Goal: Communication & Community: Share content

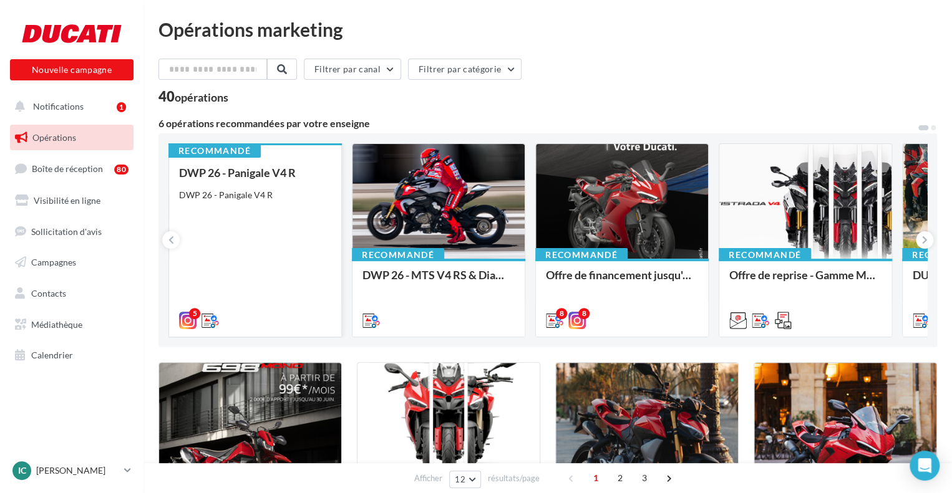
click at [286, 261] on div "DWP 26 - Panigale V4 R DWP 26 - Panigale V4 R" at bounding box center [255, 246] width 152 height 159
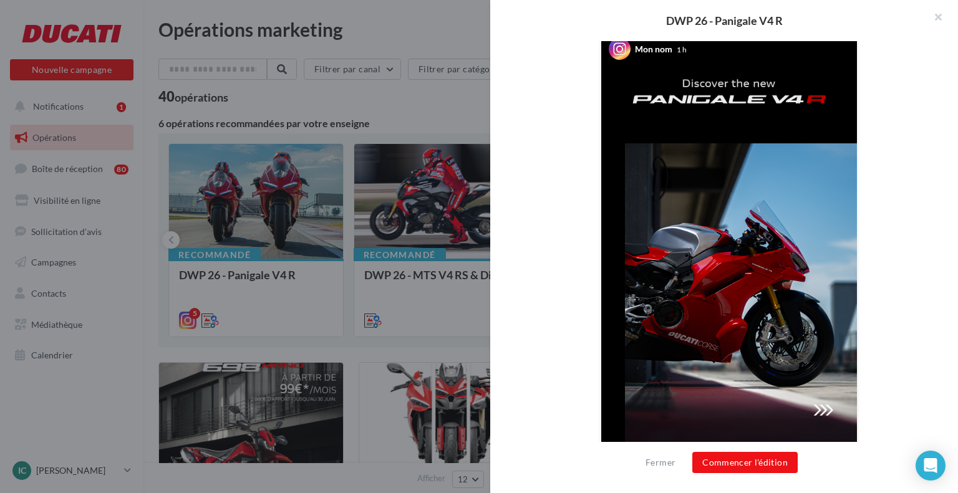
scroll to position [287, 0]
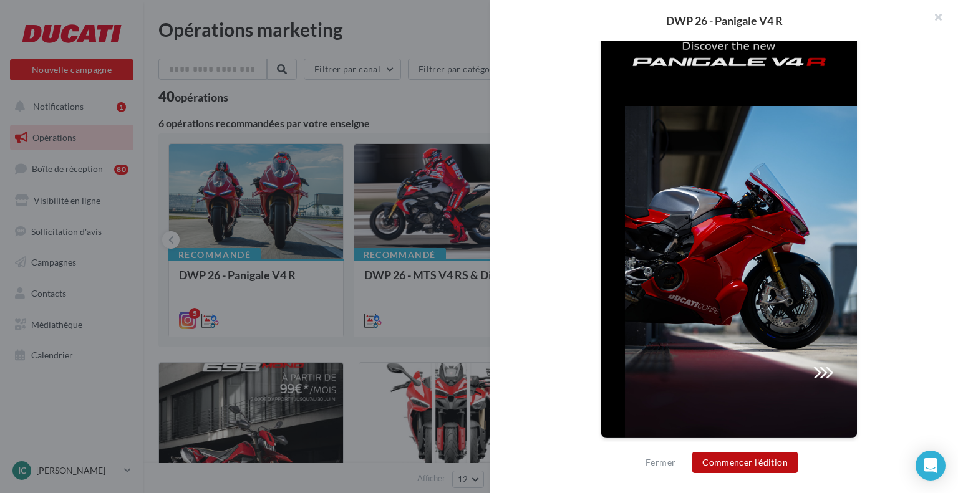
click at [743, 469] on button "Commencer l'édition" at bounding box center [744, 462] width 105 height 21
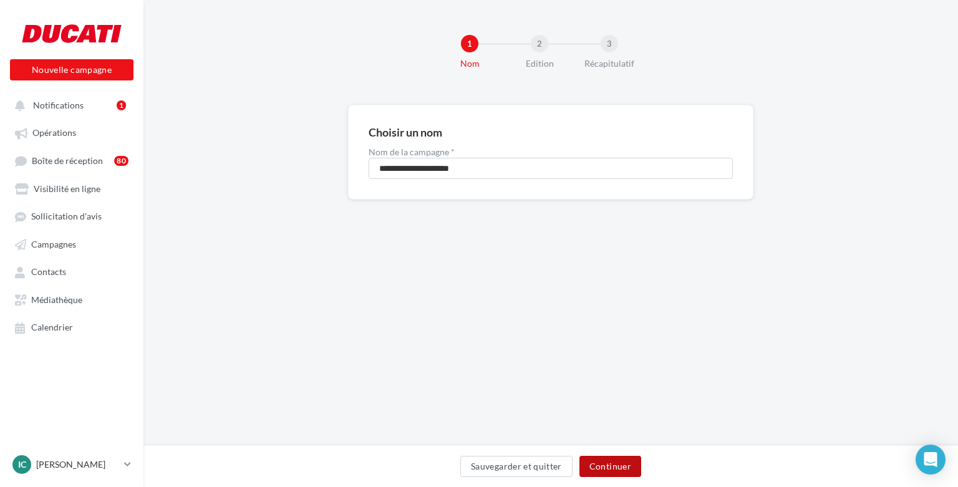
click at [622, 468] on button "Continuer" at bounding box center [610, 466] width 62 height 21
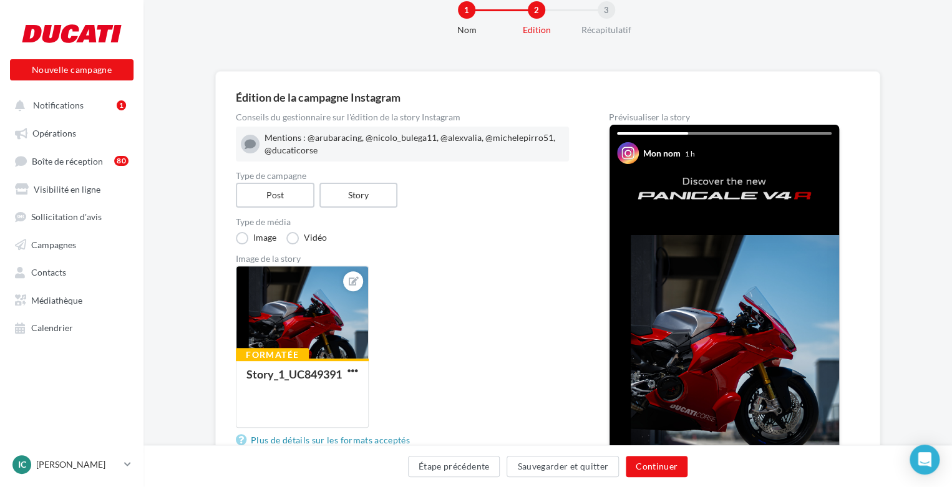
scroll to position [62, 0]
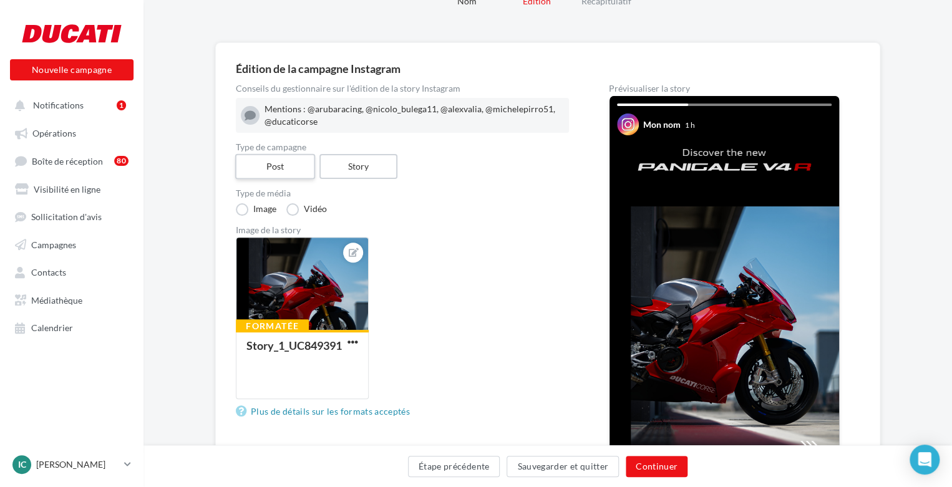
click at [276, 162] on label "Post" at bounding box center [275, 167] width 80 height 26
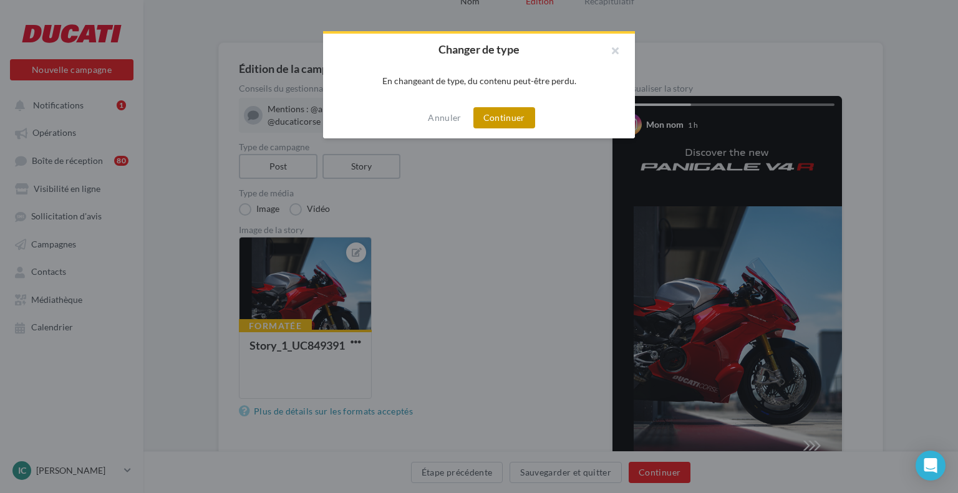
click at [525, 117] on button "Continuer" at bounding box center [504, 117] width 62 height 21
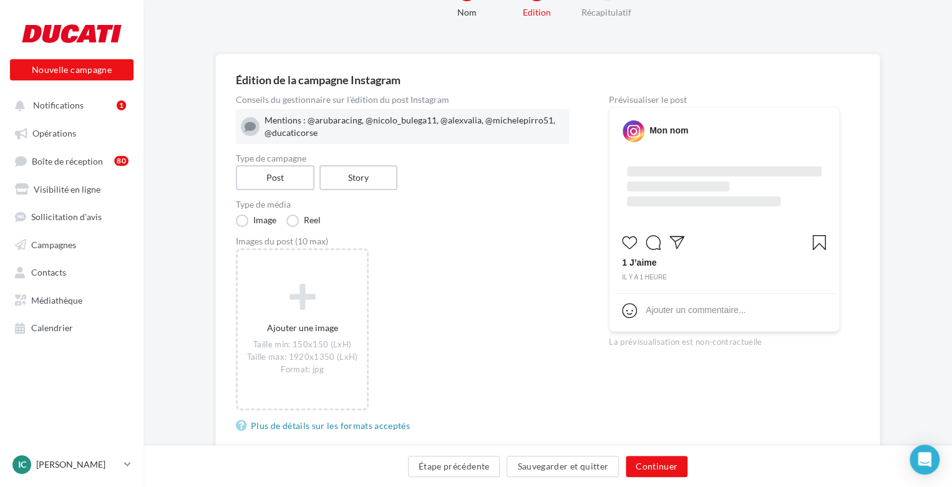
scroll to position [125, 0]
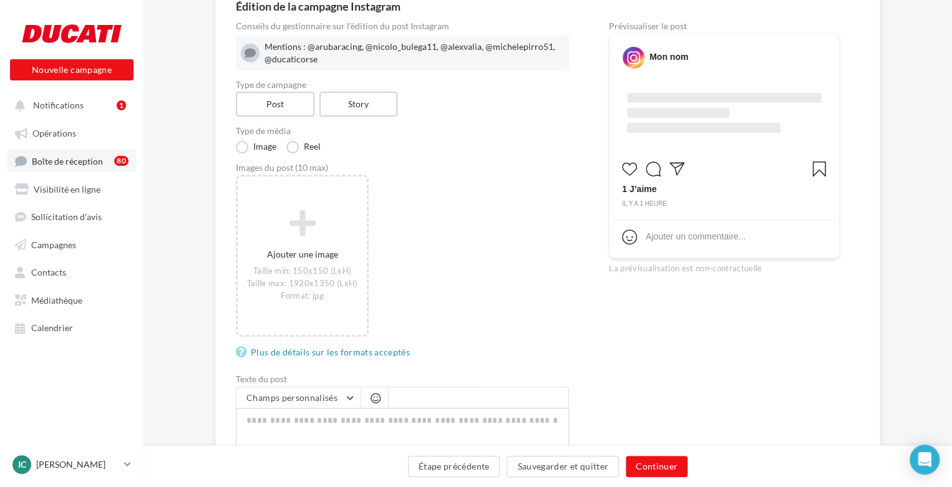
click at [55, 153] on link "Boîte de réception 80" at bounding box center [71, 160] width 128 height 23
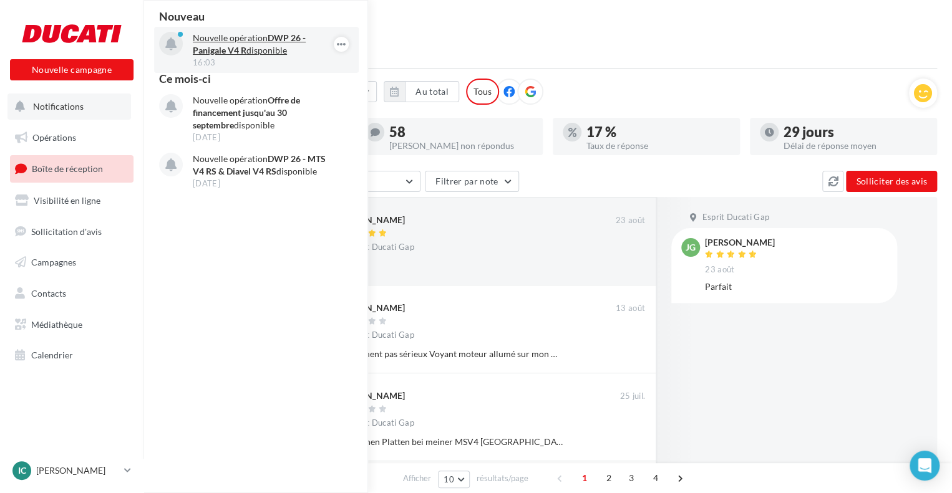
click at [219, 54] on strong "DWP 26 - Panigale V4 R" at bounding box center [249, 43] width 113 height 23
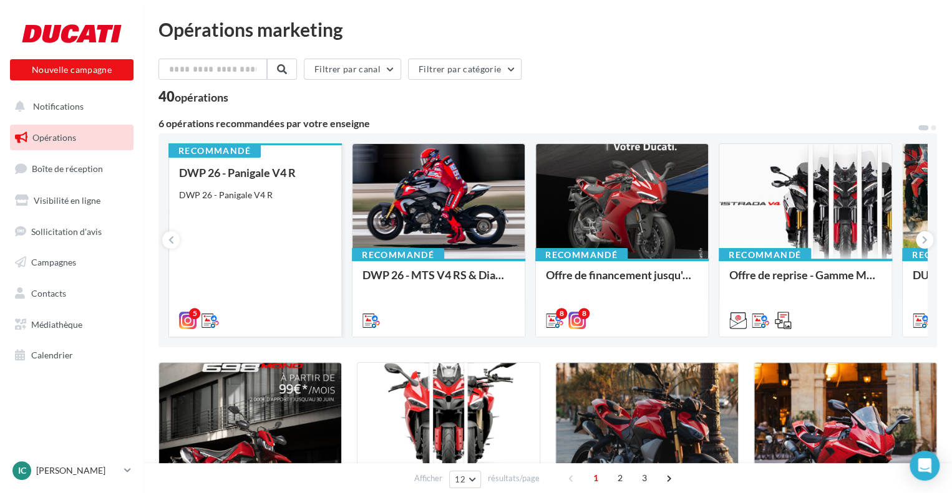
click at [280, 271] on div "DWP 26 - Panigale V4 R DWP 26 - Panigale V4 R" at bounding box center [255, 246] width 152 height 159
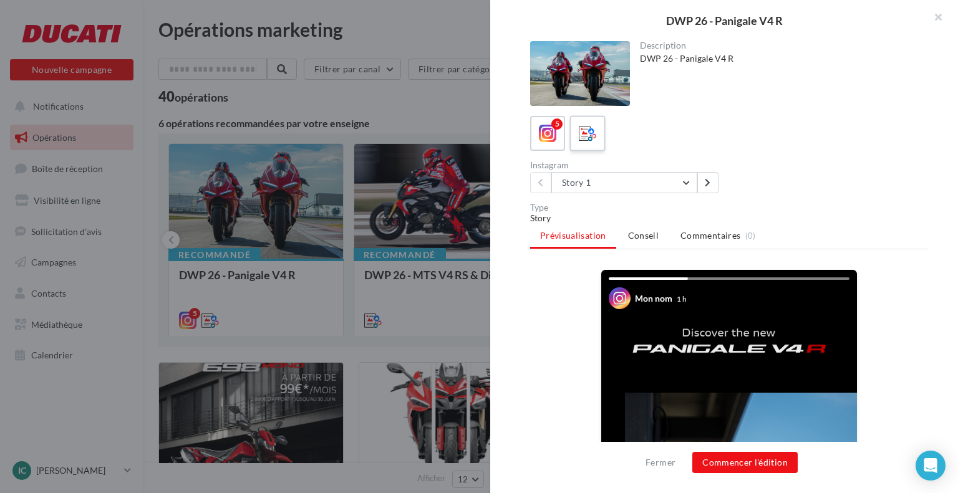
click at [587, 137] on icon at bounding box center [588, 134] width 18 height 18
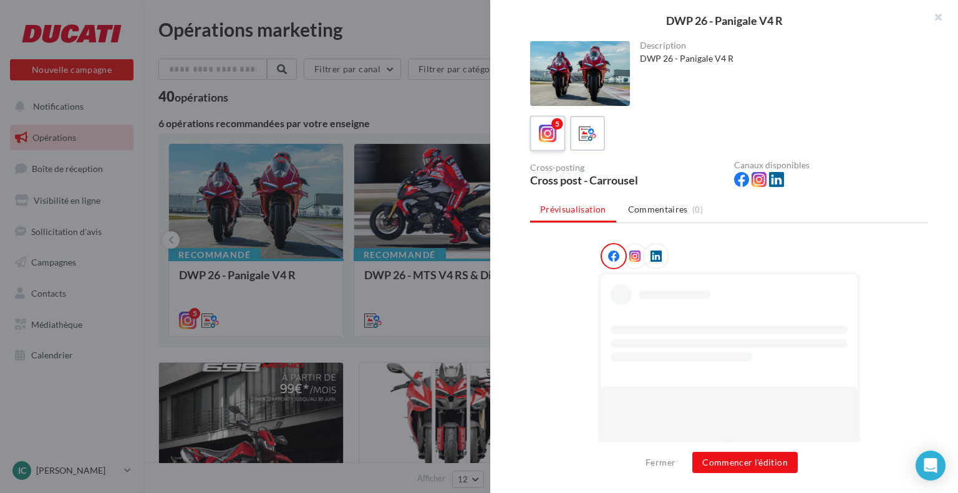
click at [554, 128] on div "5" at bounding box center [556, 123] width 11 height 11
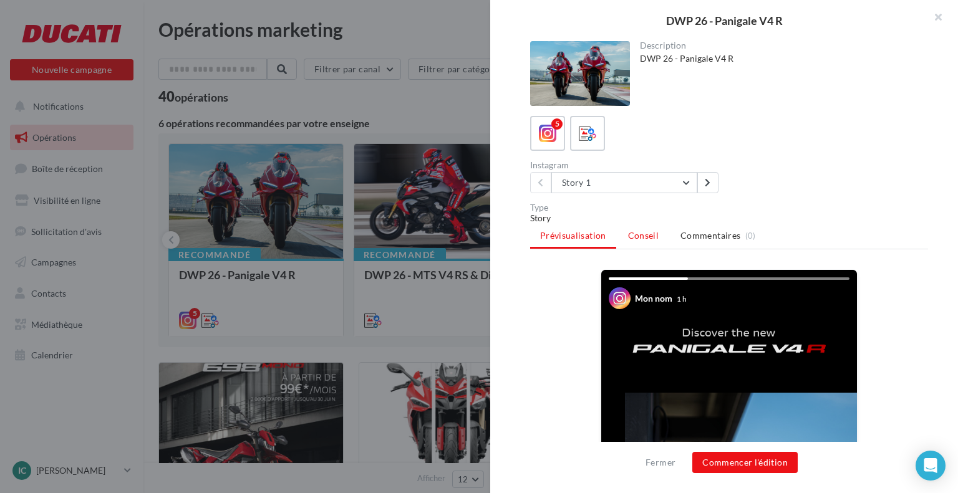
click at [660, 227] on li "Conseil" at bounding box center [643, 236] width 51 height 22
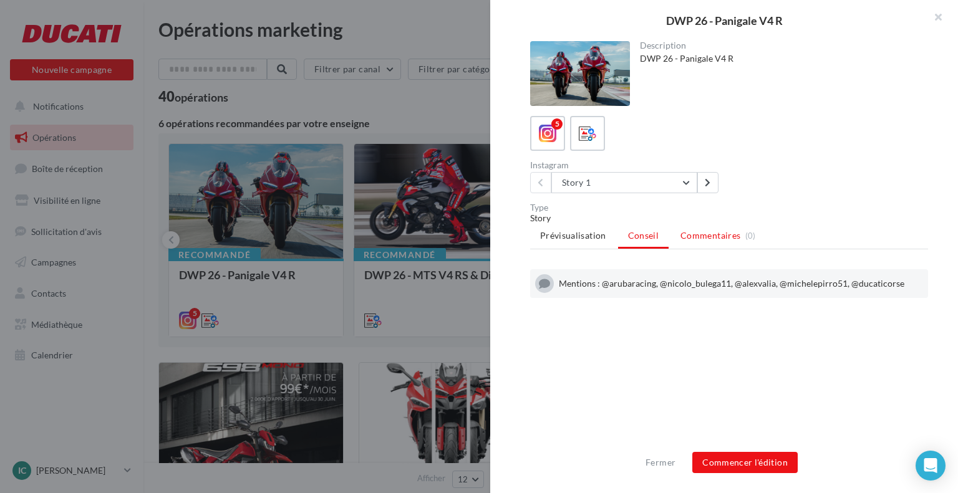
click at [723, 228] on li "Commentaires (0)" at bounding box center [717, 236] width 95 height 22
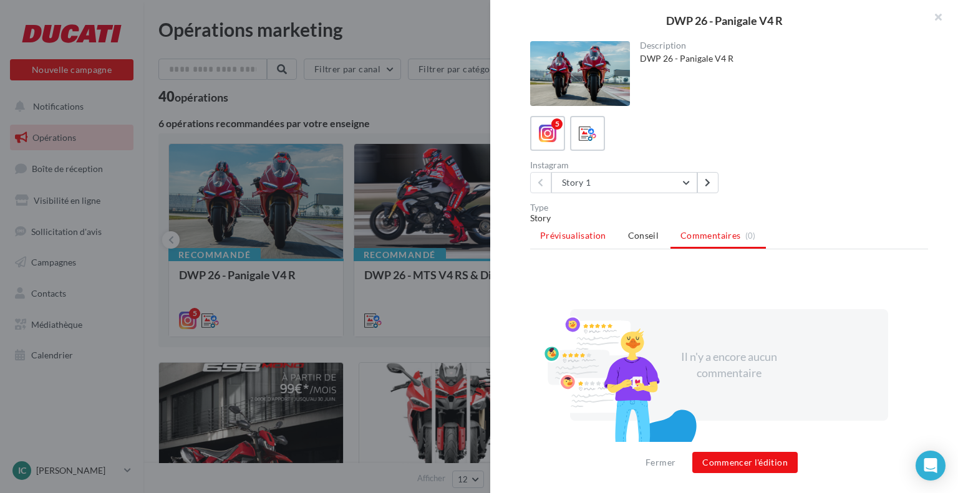
click at [580, 228] on li "Prévisualisation" at bounding box center [573, 236] width 86 height 22
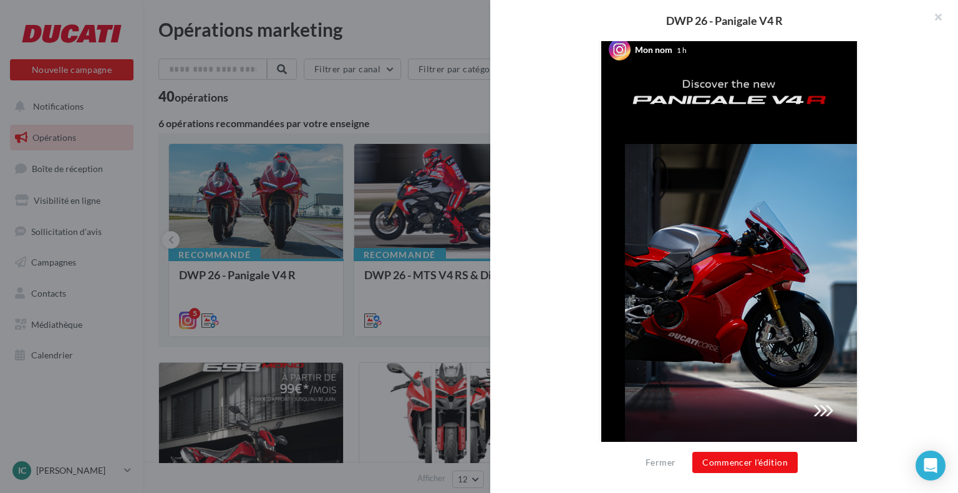
scroll to position [249, 0]
click at [723, 470] on button "Commencer l'édition" at bounding box center [744, 462] width 105 height 21
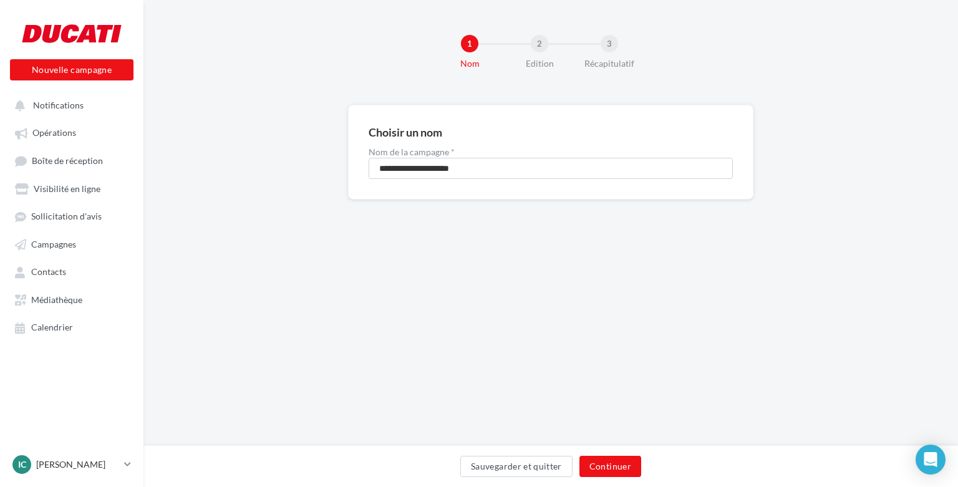
click at [614, 455] on div "Sauvegarder et quitter Continuer" at bounding box center [550, 466] width 814 height 42
click at [626, 462] on button "Continuer" at bounding box center [610, 466] width 62 height 21
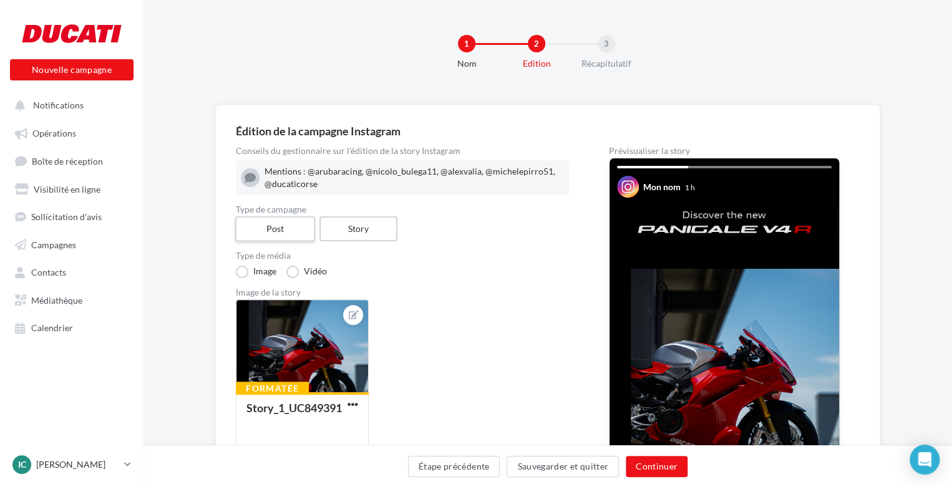
click at [259, 223] on label "Post" at bounding box center [275, 229] width 80 height 26
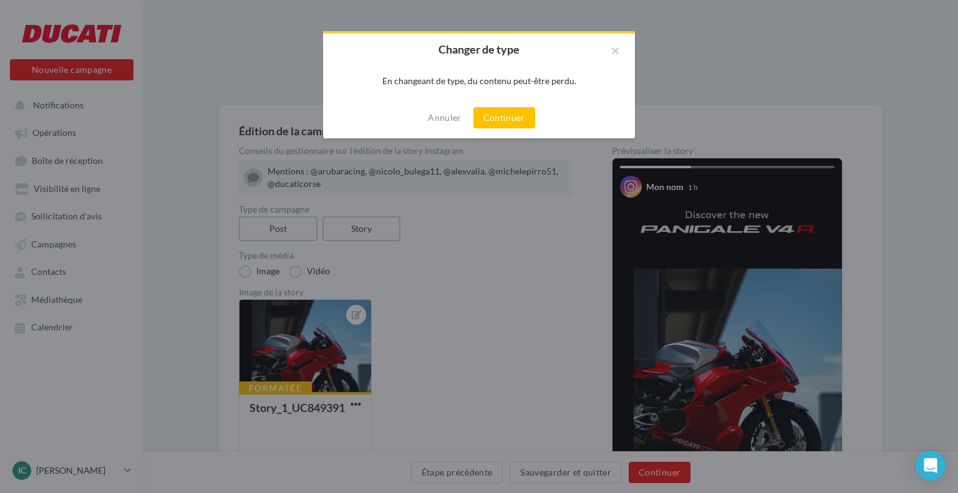
click at [611, 286] on div at bounding box center [479, 246] width 958 height 493
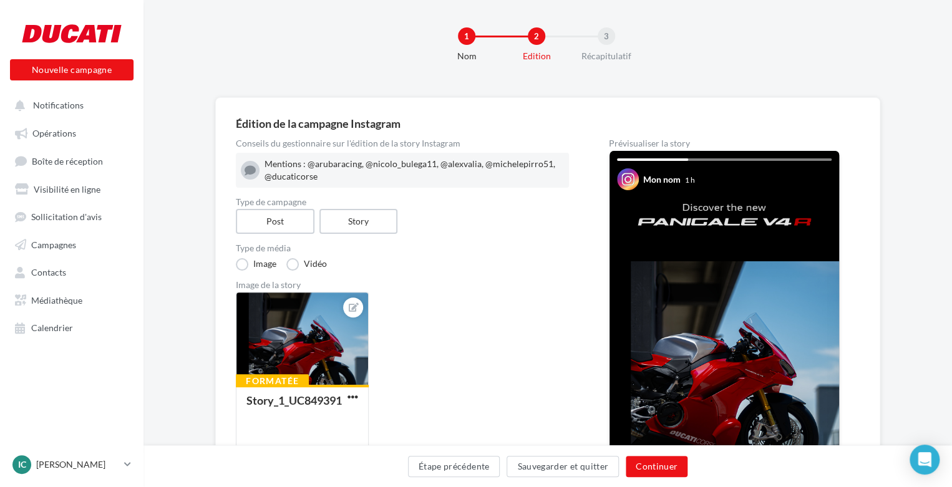
scroll to position [187, 0]
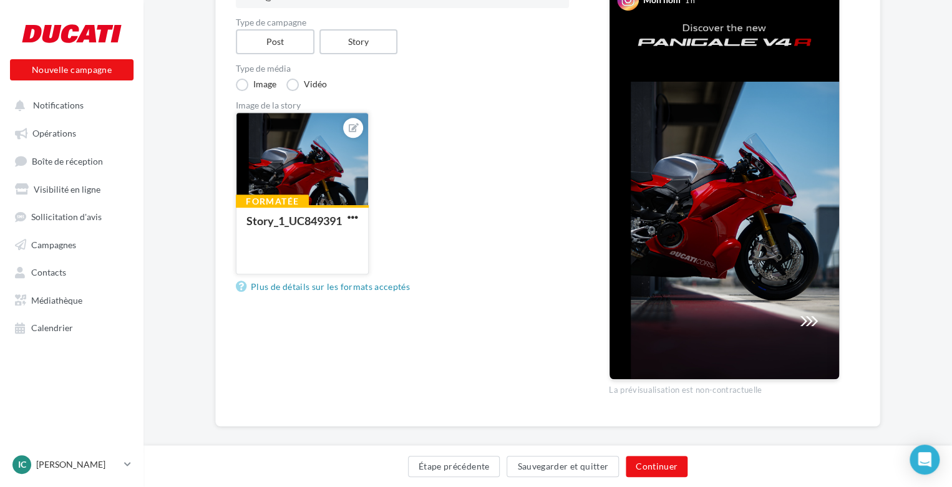
click at [331, 228] on div "Story_1_UC849391" at bounding box center [294, 221] width 97 height 13
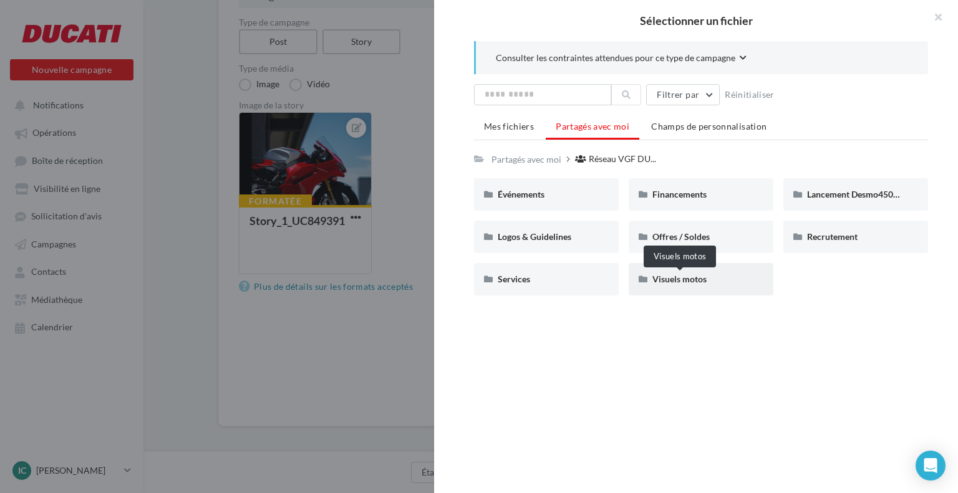
click at [671, 278] on span "Visuels motos" at bounding box center [679, 279] width 54 height 11
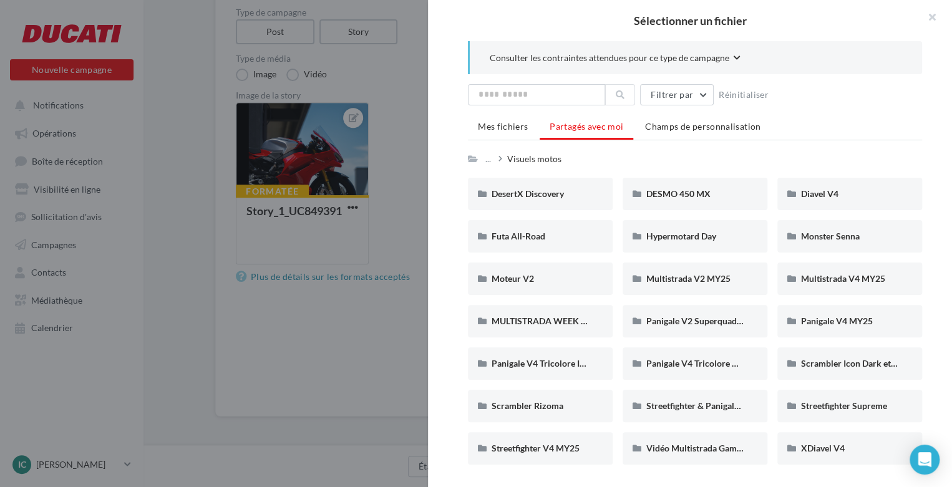
scroll to position [200, 0]
drag, startPoint x: 707, startPoint y: 367, endPoint x: 737, endPoint y: 438, distance: 77.1
click at [863, 326] on div "Panigale V4 MY25" at bounding box center [849, 321] width 97 height 12
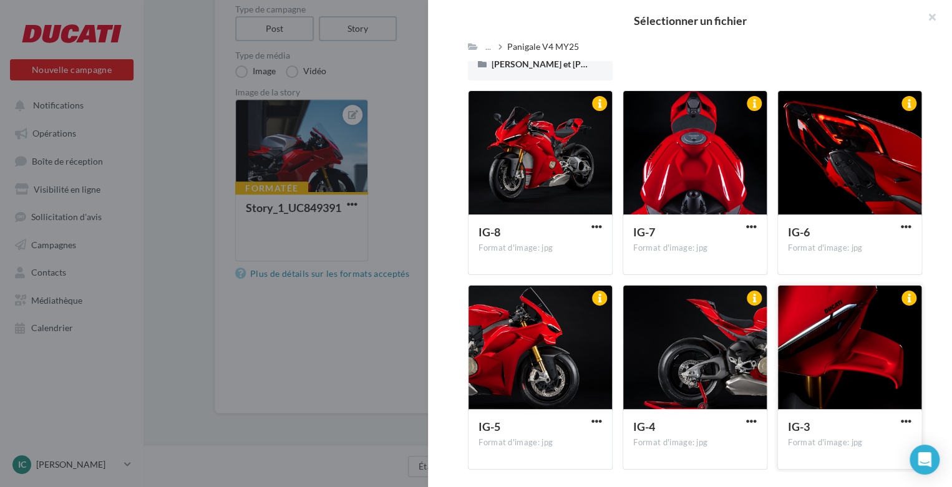
scroll to position [324, 0]
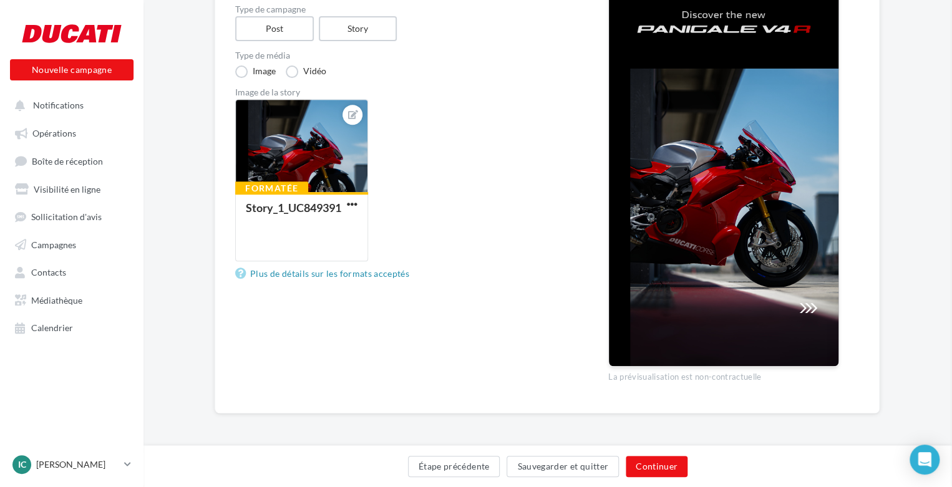
click at [122, 103] on button "Notifications" at bounding box center [68, 105] width 123 height 22
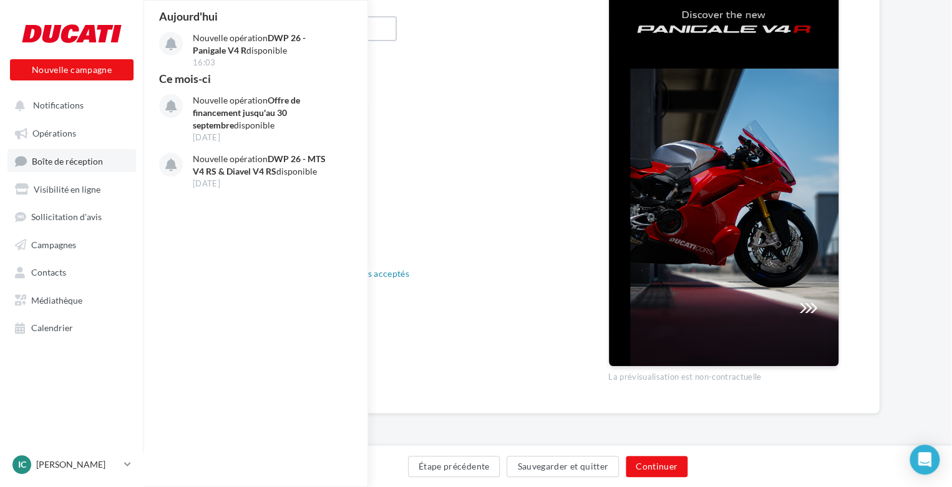
click at [85, 157] on span "Boîte de réception" at bounding box center [67, 160] width 71 height 11
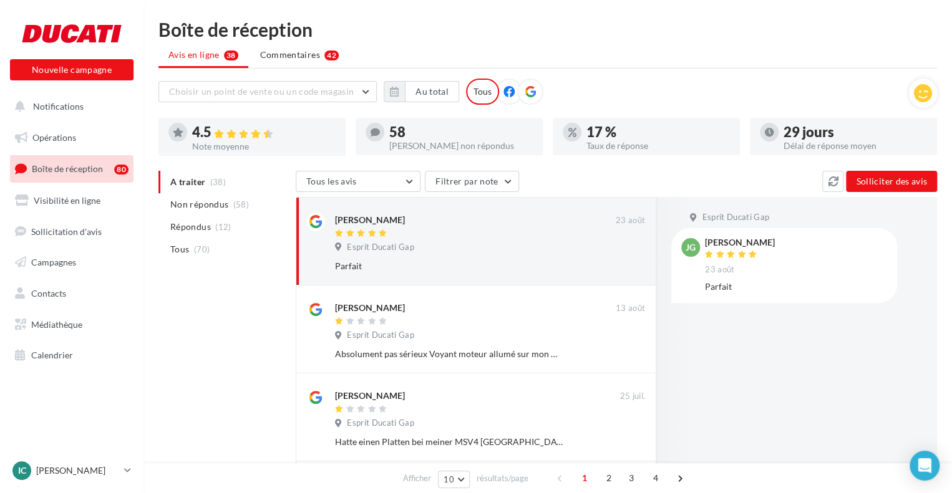
click at [91, 176] on link "Boîte de réception 80" at bounding box center [71, 168] width 128 height 27
click at [84, 143] on link "Opérations" at bounding box center [71, 138] width 128 height 26
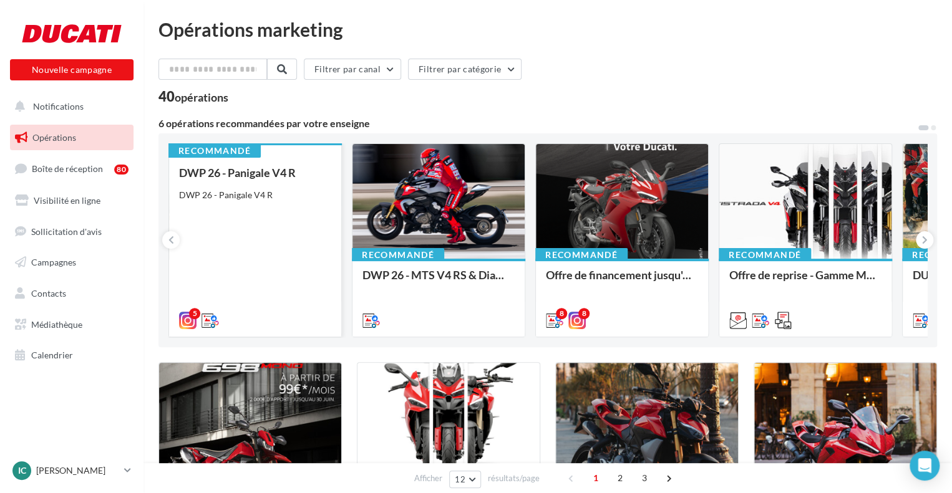
click at [237, 215] on div "DWP 26 - Panigale V4 R DWP 26 - Panigale V4 R" at bounding box center [255, 246] width 152 height 159
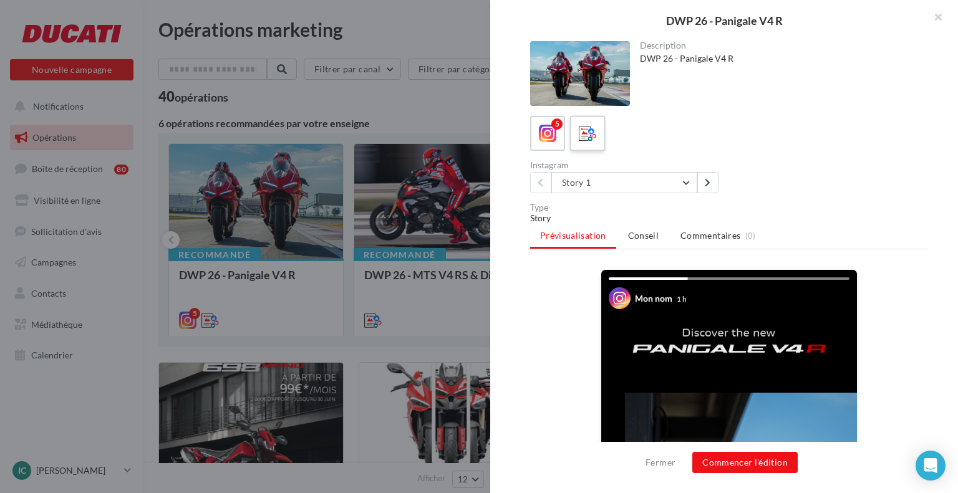
click at [588, 144] on div at bounding box center [587, 133] width 23 height 23
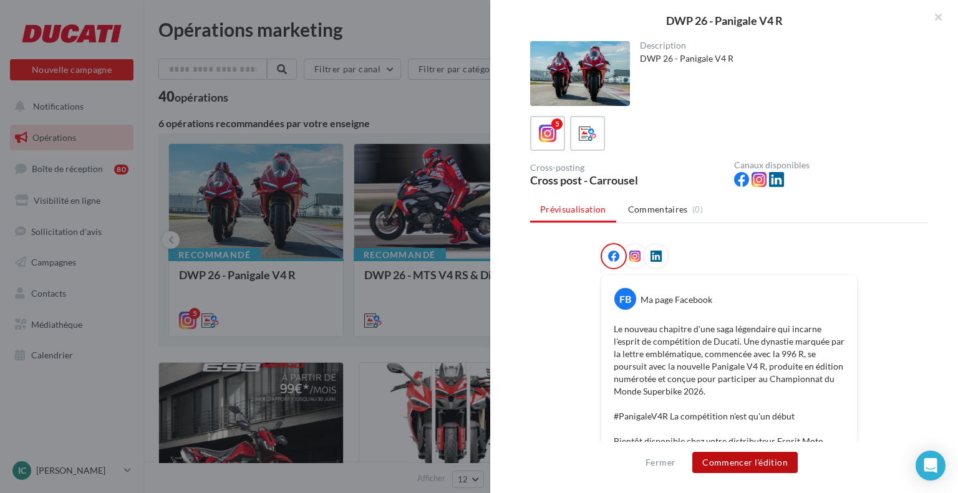
click at [751, 467] on button "Commencer l'édition" at bounding box center [744, 462] width 105 height 21
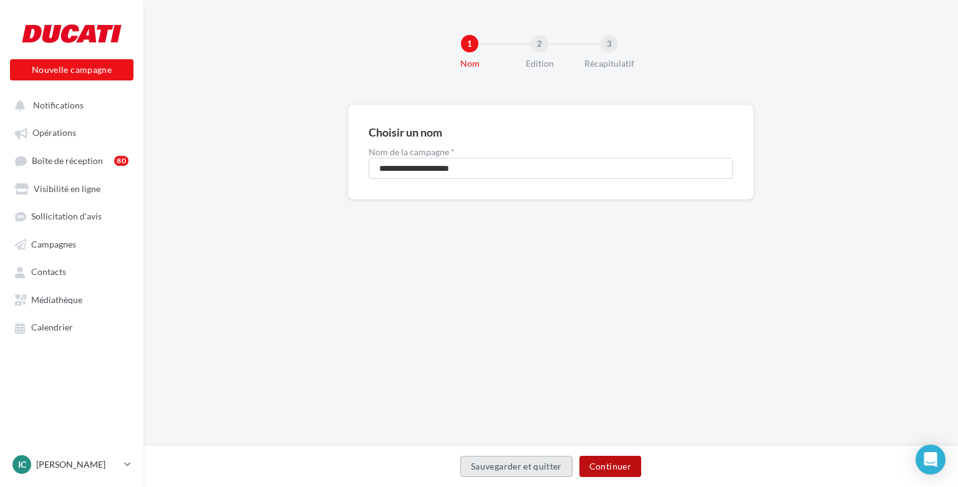
drag, startPoint x: 0, startPoint y: 0, endPoint x: 611, endPoint y: 473, distance: 773.0
click at [613, 475] on button "Continuer" at bounding box center [610, 466] width 62 height 21
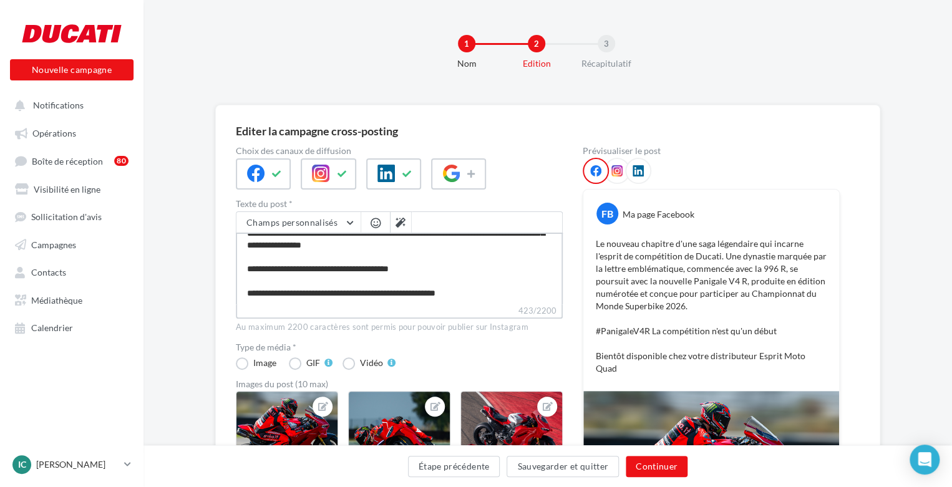
click at [402, 288] on textarea "**********" at bounding box center [399, 269] width 327 height 72
type textarea "**********"
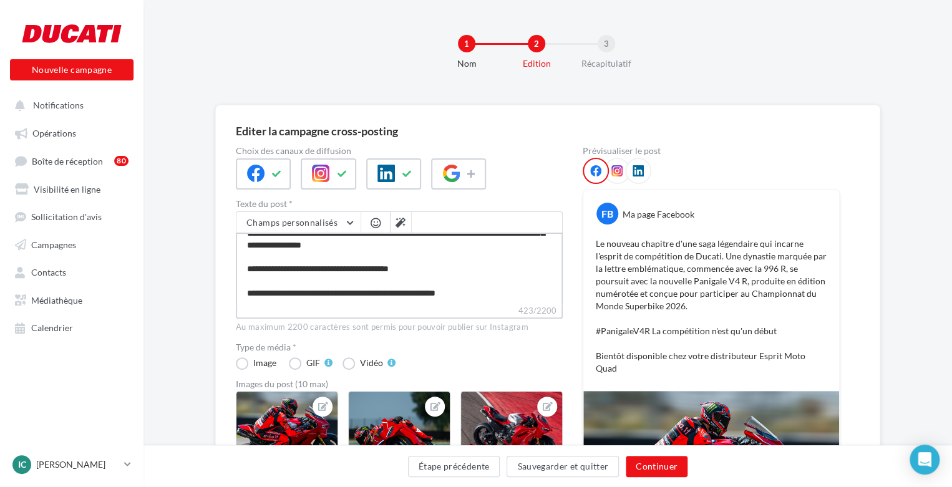
type textarea "**********"
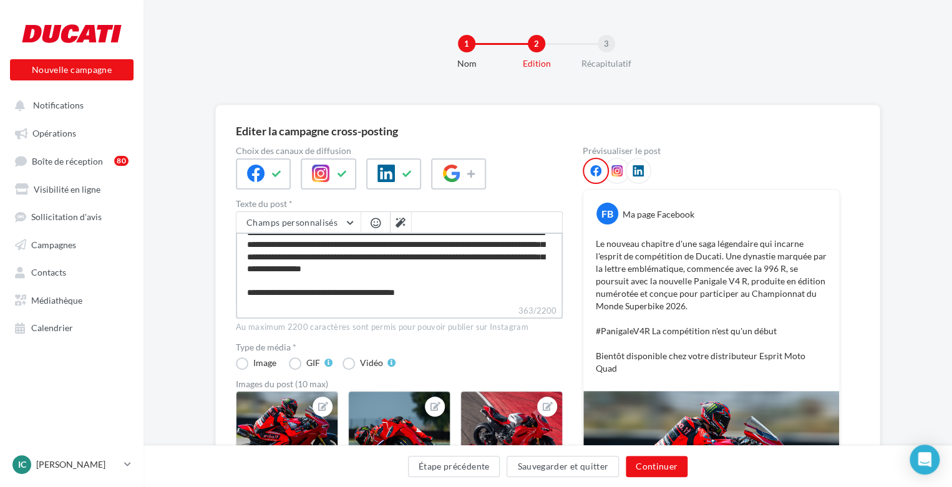
type textarea "**********"
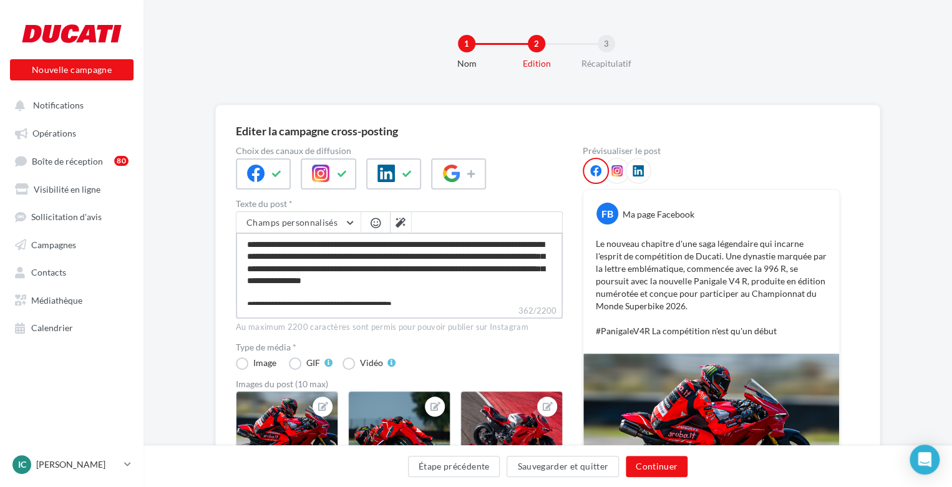
click at [292, 255] on textarea "**********" at bounding box center [399, 269] width 327 height 72
click at [289, 254] on textarea "**********" at bounding box center [399, 269] width 327 height 72
type textarea "**********"
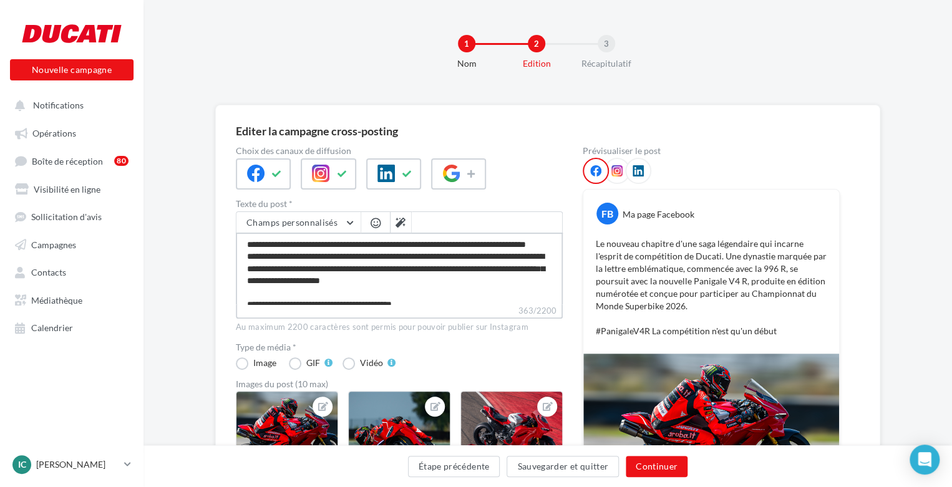
type textarea "**********"
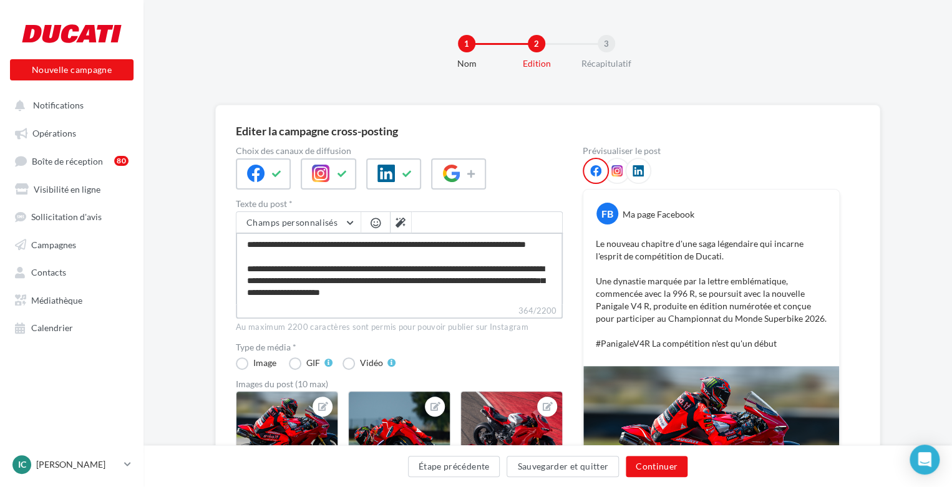
drag, startPoint x: 341, startPoint y: 292, endPoint x: 304, endPoint y: 296, distance: 37.6
click at [304, 296] on textarea "**********" at bounding box center [399, 269] width 327 height 72
drag, startPoint x: 304, startPoint y: 296, endPoint x: 297, endPoint y: 266, distance: 30.7
click at [297, 266] on textarea "**********" at bounding box center [399, 269] width 327 height 72
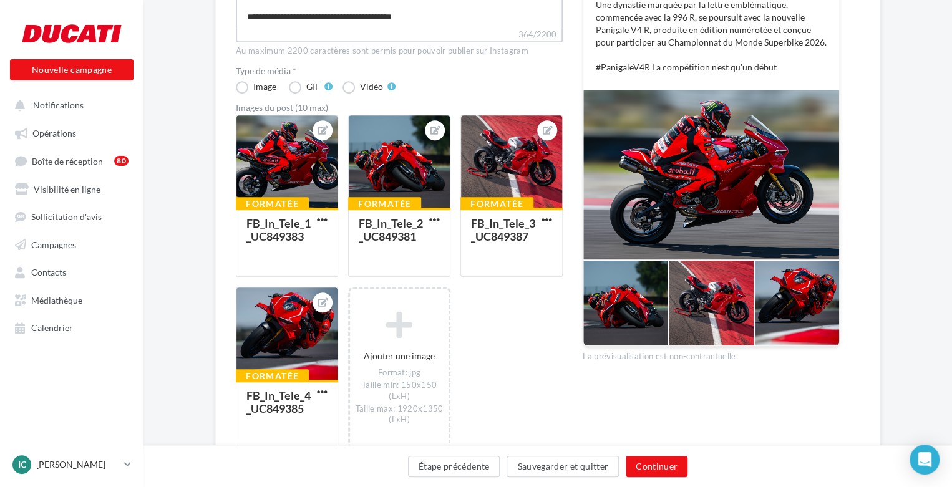
scroll to position [355, 0]
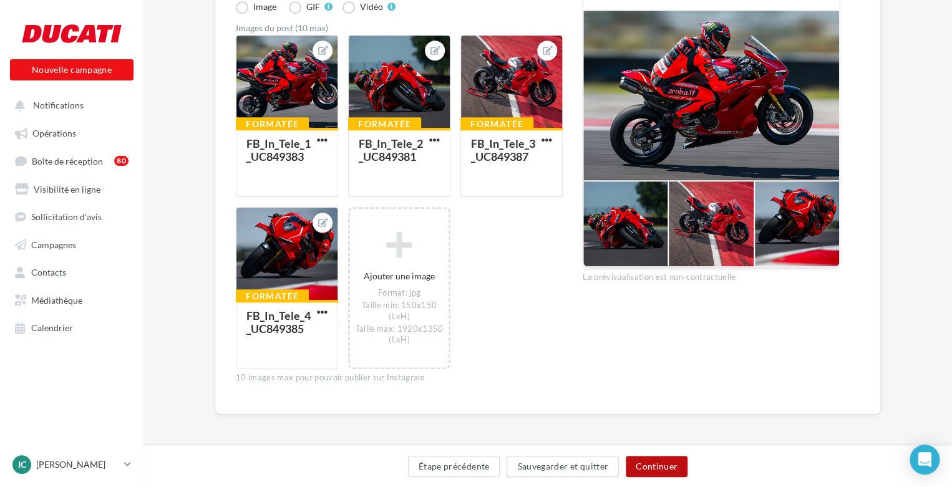
click at [643, 474] on button "Continuer" at bounding box center [657, 466] width 62 height 21
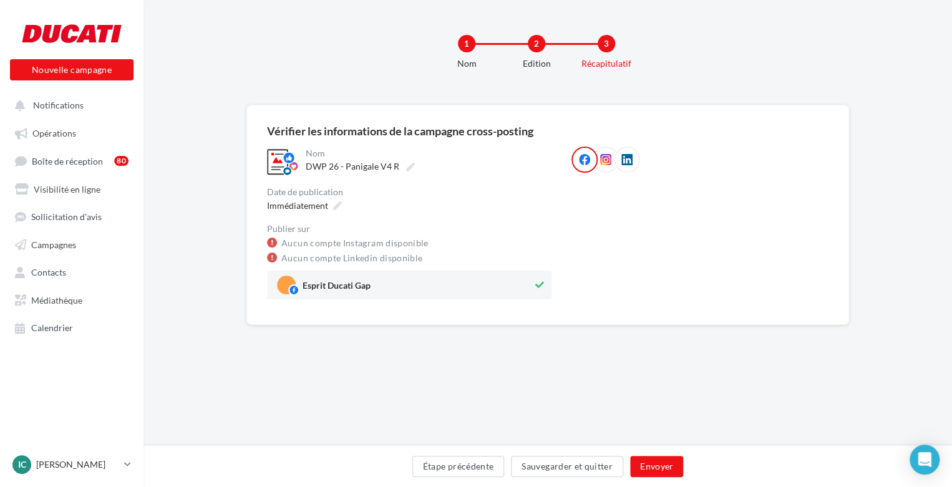
scroll to position [0, 0]
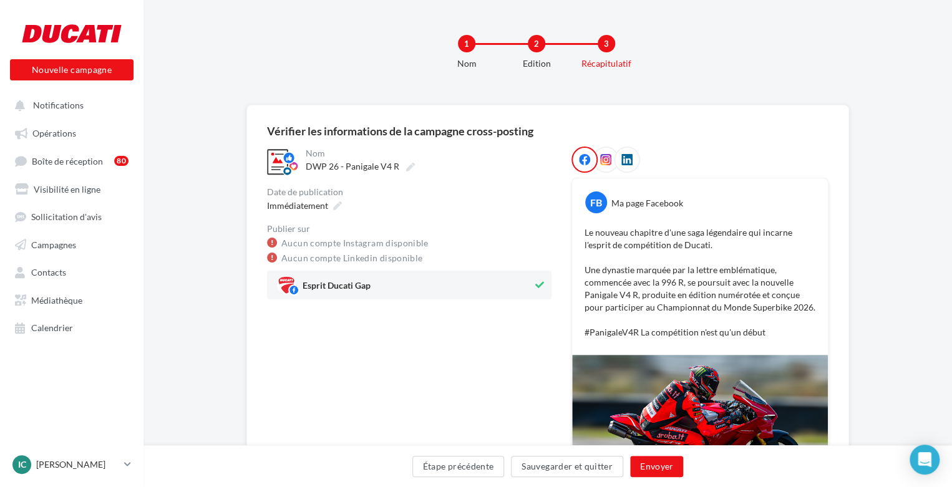
click at [606, 166] on span at bounding box center [605, 160] width 11 height 12
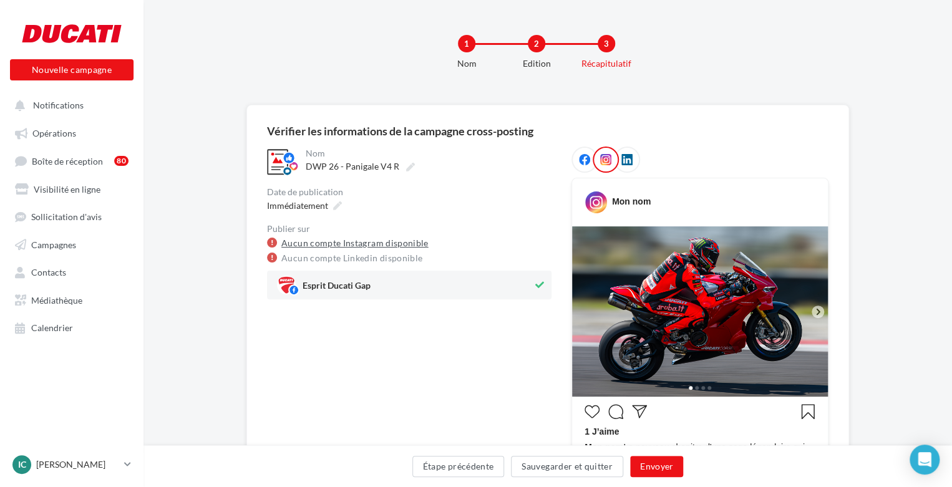
drag, startPoint x: 408, startPoint y: 235, endPoint x: 400, endPoint y: 239, distance: 8.9
click at [400, 239] on div "Publier sur Aucun compte Instagram disponible Aucun compte Linkedin disponible …" at bounding box center [409, 262] width 284 height 75
click at [404, 241] on link "Aucun compte Instagram disponible" at bounding box center [354, 243] width 147 height 15
click at [478, 465] on button "Étape précédente" at bounding box center [458, 466] width 92 height 21
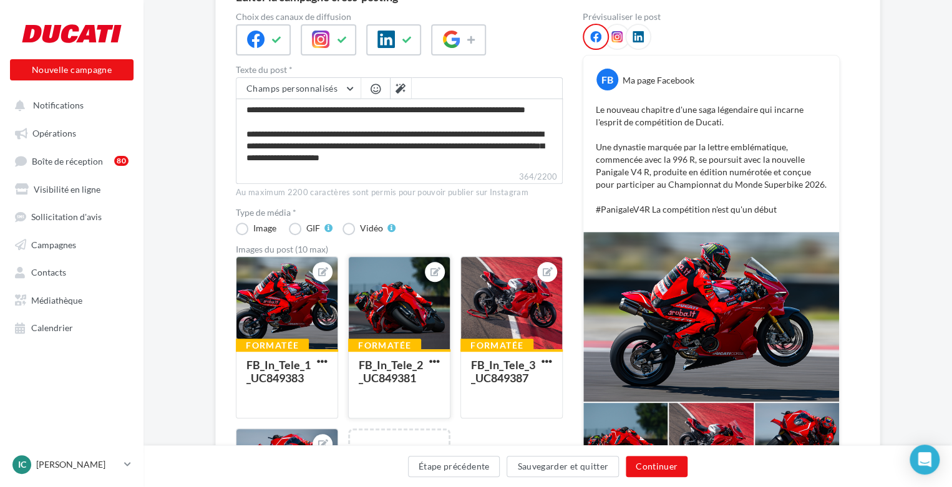
scroll to position [195, 0]
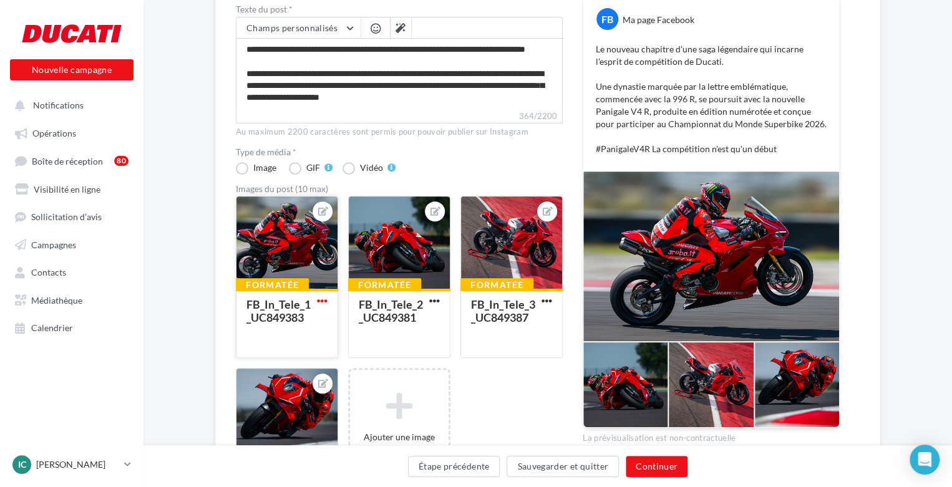
click at [319, 302] on span "button" at bounding box center [322, 301] width 11 height 11
click at [402, 352] on button "Ouvrir l'éditeur d'image" at bounding box center [380, 358] width 132 height 32
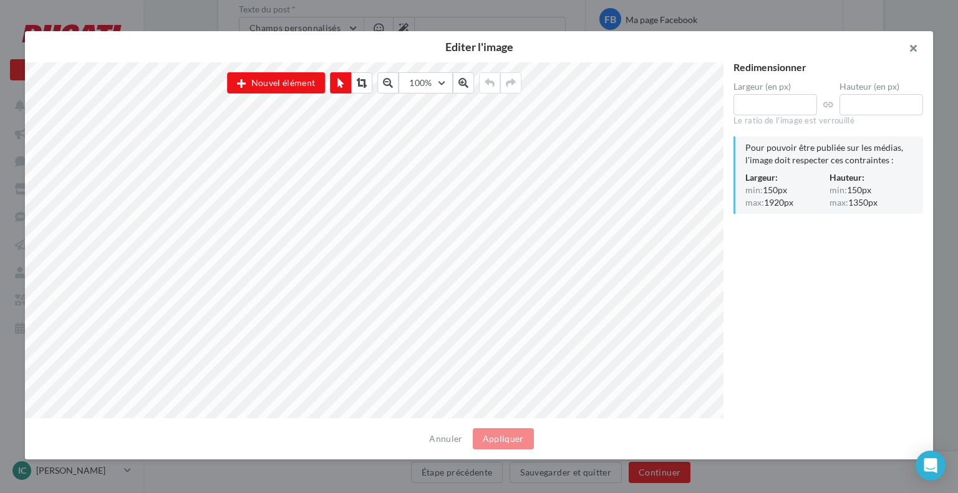
click at [921, 46] on button "button" at bounding box center [908, 49] width 50 height 37
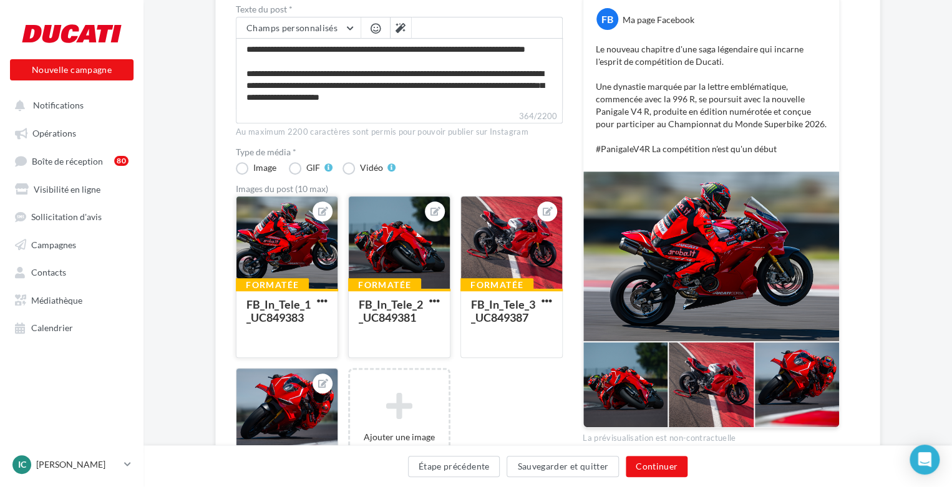
click at [409, 267] on div at bounding box center [399, 243] width 101 height 94
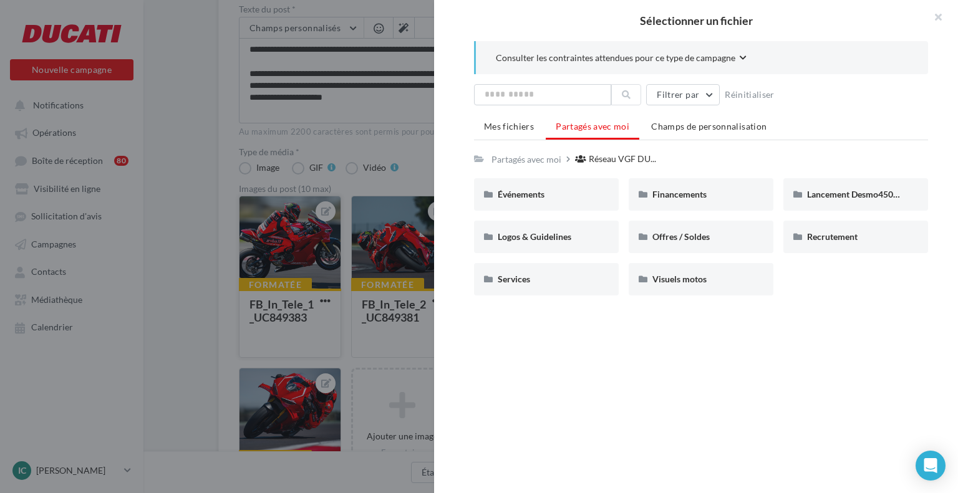
click at [390, 259] on div at bounding box center [479, 246] width 958 height 493
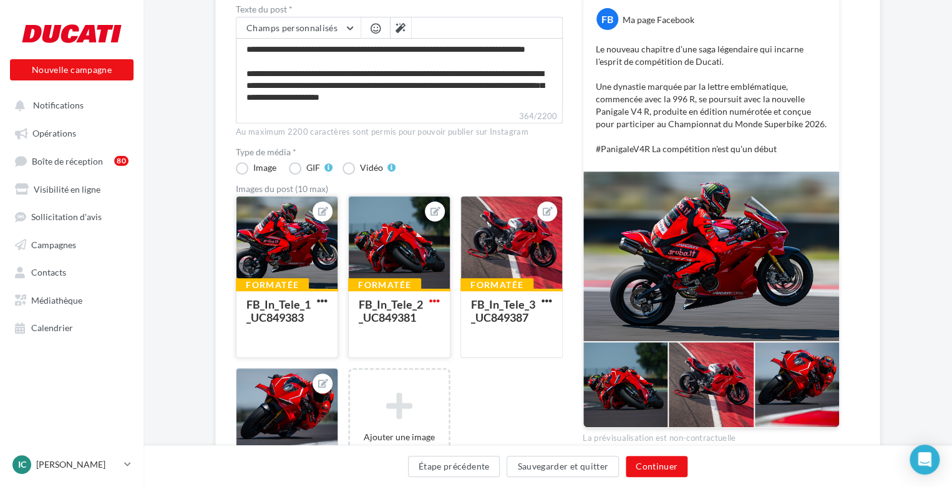
click at [429, 296] on span "button" at bounding box center [434, 301] width 11 height 11
click at [460, 358] on button "Ouvrir l'éditeur d'image" at bounding box center [493, 358] width 132 height 32
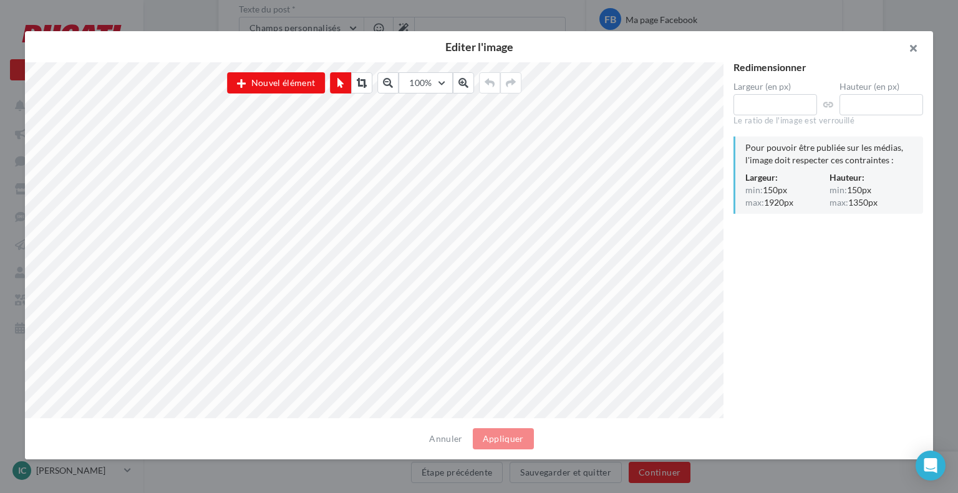
click at [910, 46] on button "button" at bounding box center [908, 49] width 50 height 37
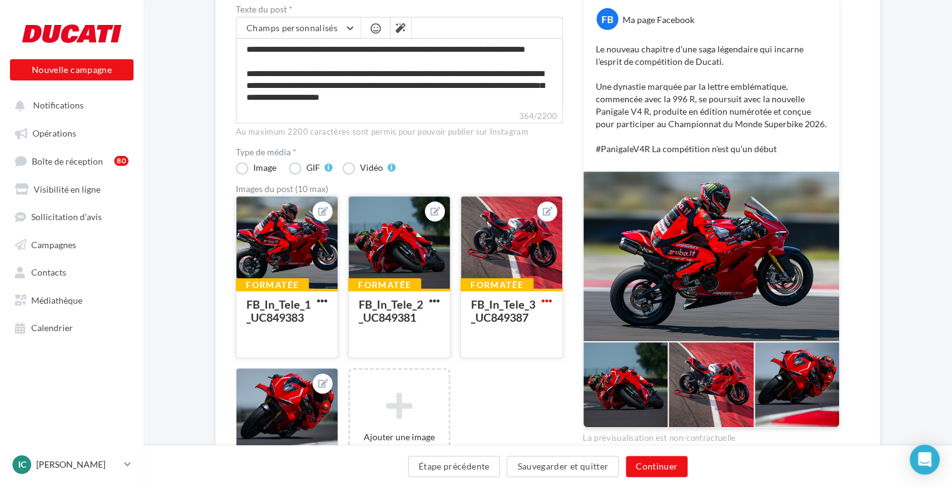
click at [547, 297] on span "button" at bounding box center [546, 301] width 11 height 11
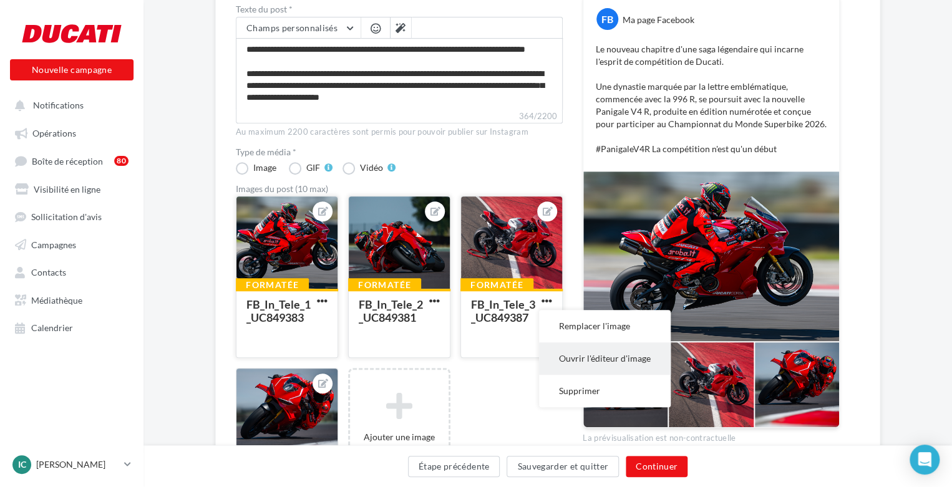
click at [599, 357] on button "Ouvrir l'éditeur d'image" at bounding box center [605, 358] width 132 height 32
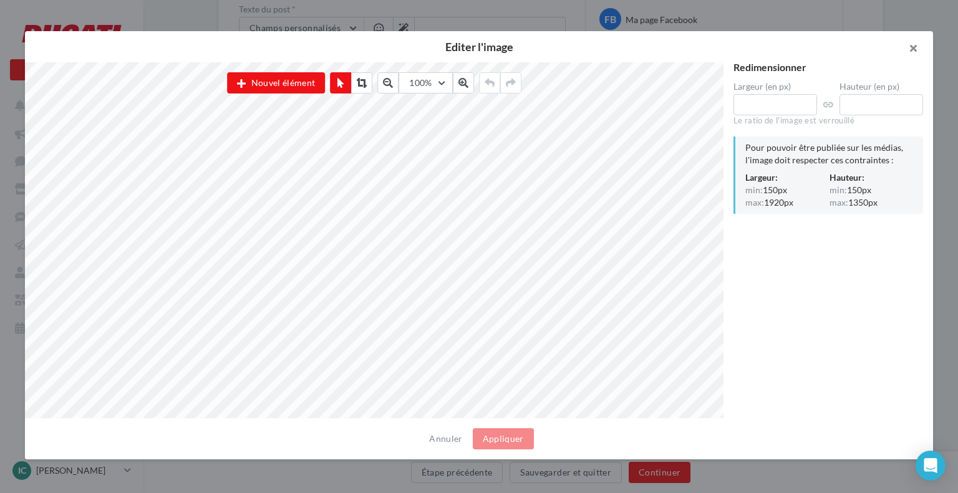
click at [914, 52] on button "button" at bounding box center [908, 49] width 50 height 37
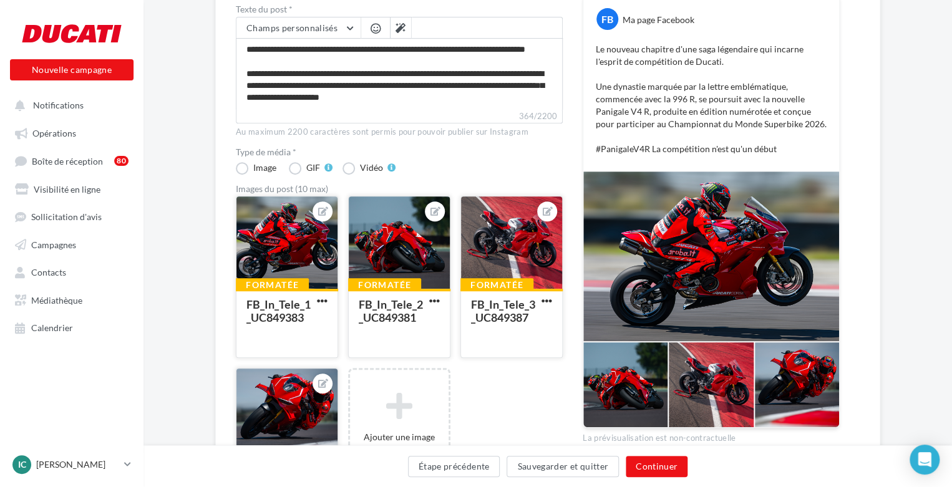
click at [294, 377] on div at bounding box center [286, 416] width 101 height 94
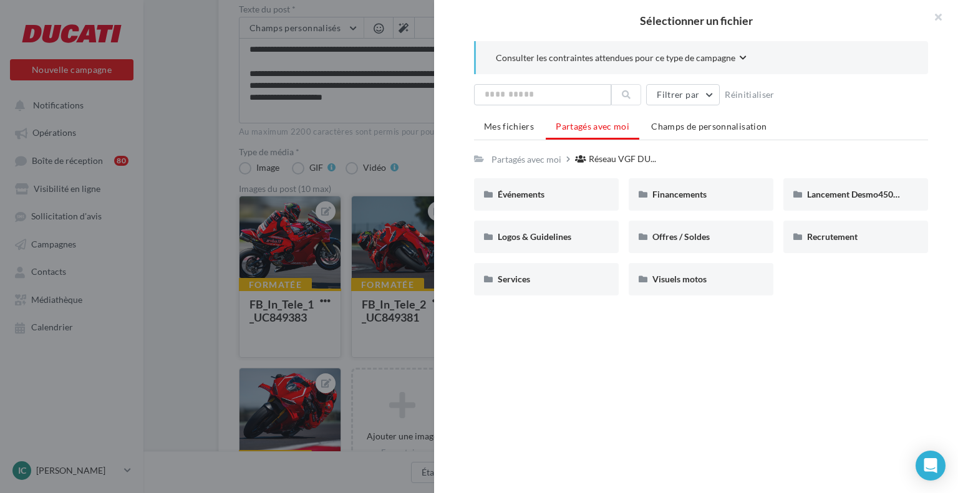
click at [415, 306] on div at bounding box center [479, 246] width 958 height 493
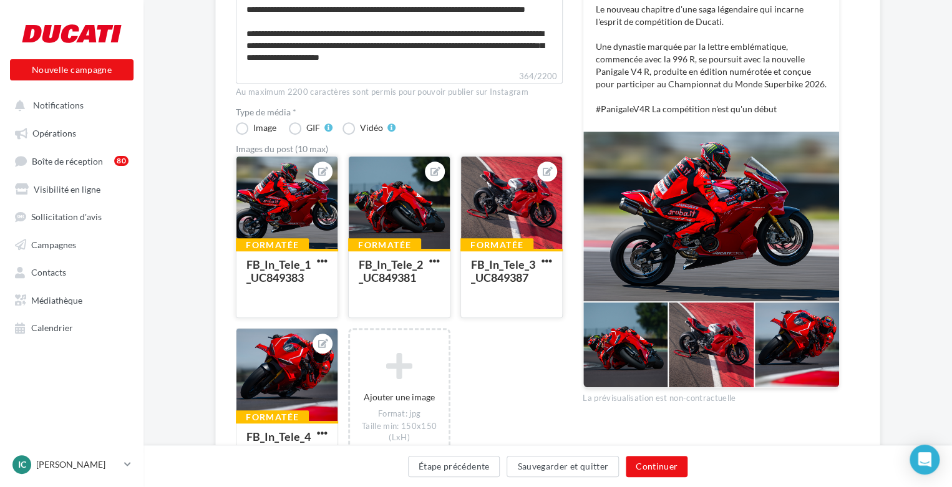
scroll to position [257, 0]
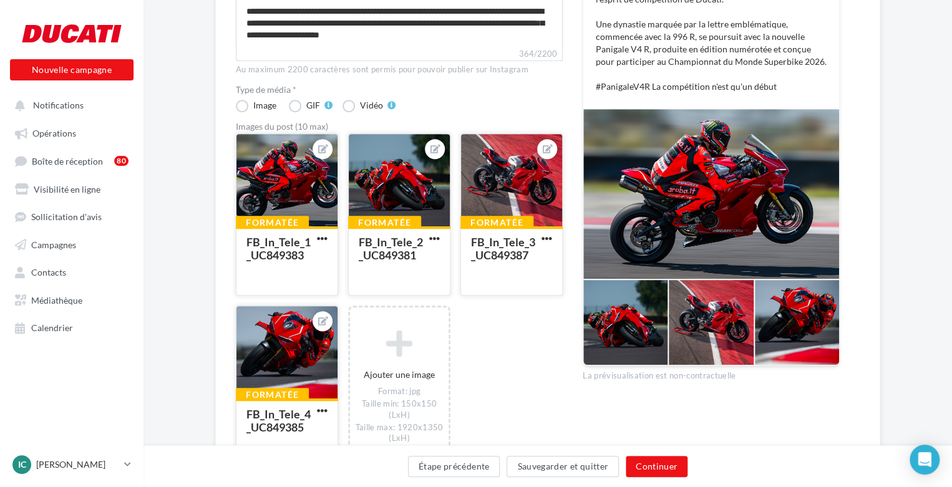
click at [319, 399] on div "Formatée FB_In_Tele_4_UC849385" at bounding box center [286, 432] width 101 height 67
click at [321, 468] on div "Sélectionner un fichier Consulter les contraintes attendues pour ce type de cam…" at bounding box center [287, 468] width 102 height 0
click at [319, 410] on span "button" at bounding box center [322, 410] width 11 height 11
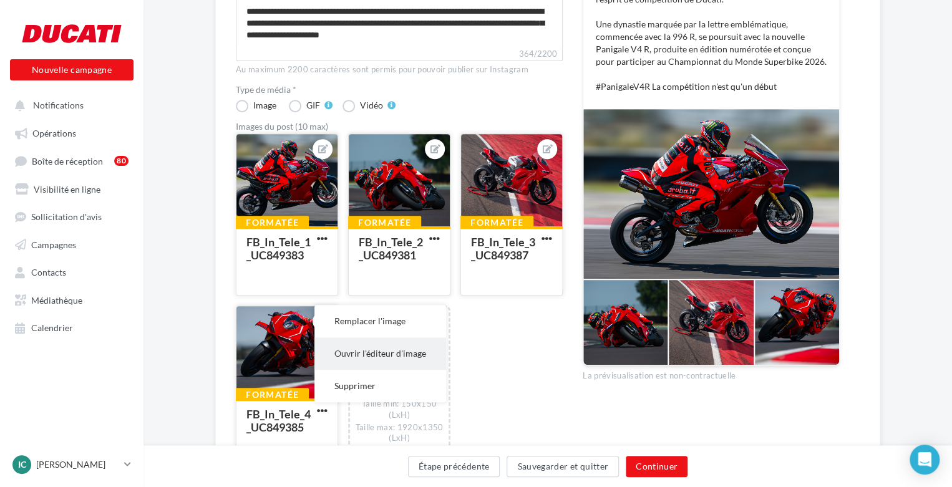
click at [372, 345] on button "Ouvrir l'éditeur d'image" at bounding box center [380, 353] width 132 height 32
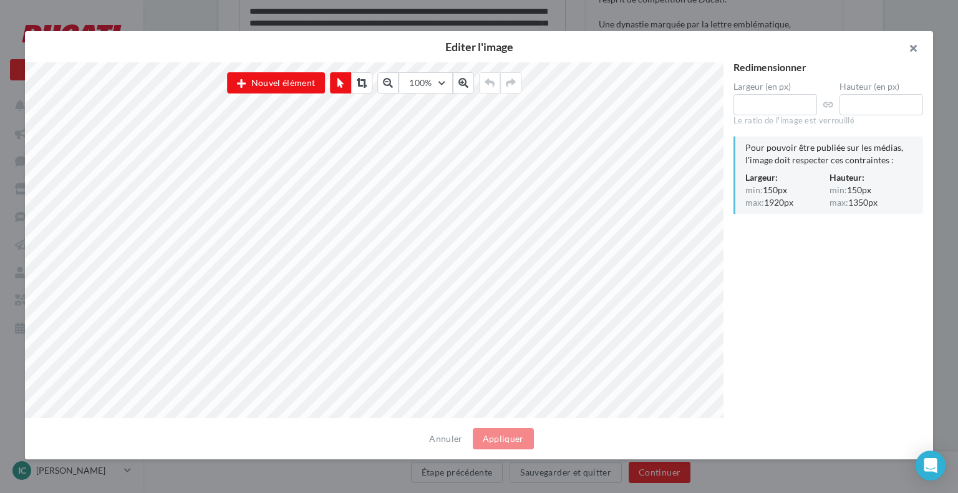
click at [904, 44] on button "button" at bounding box center [908, 49] width 50 height 37
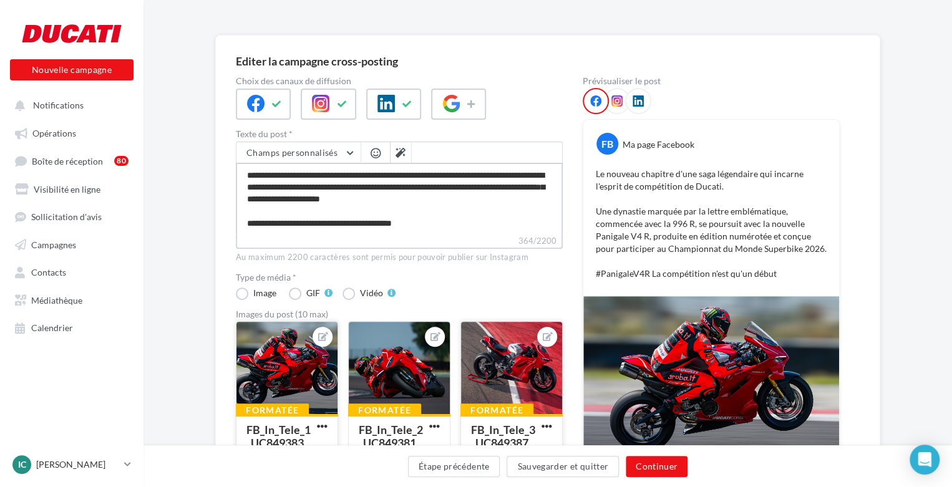
scroll to position [47, 0]
click at [461, 218] on textarea "**********" at bounding box center [399, 199] width 327 height 72
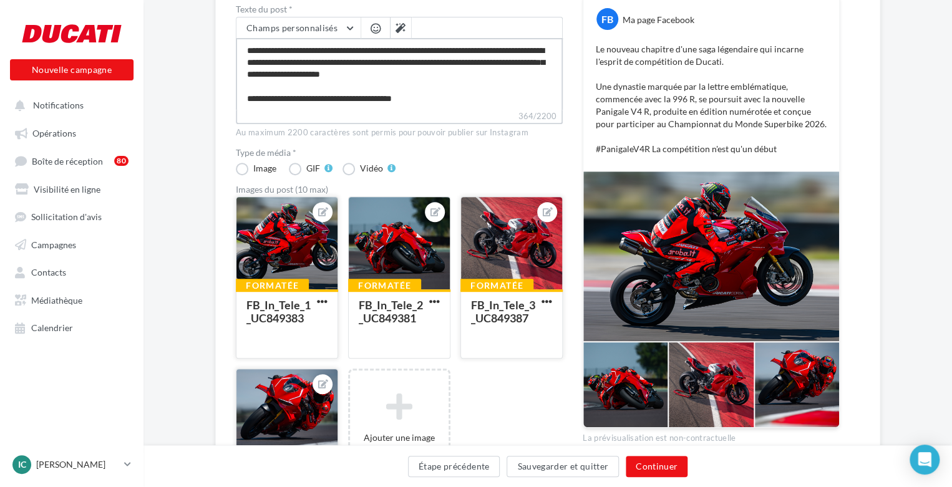
scroll to position [0, 0]
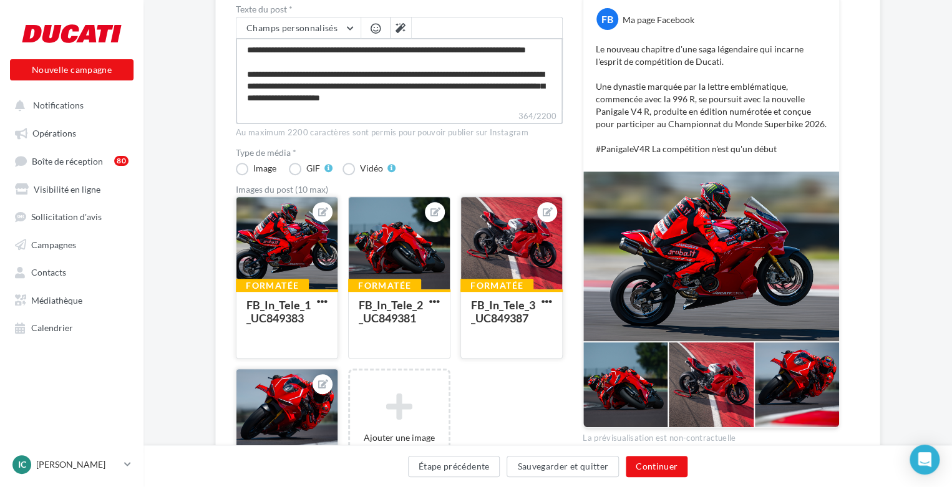
drag, startPoint x: 443, startPoint y: 93, endPoint x: 176, endPoint y: 16, distance: 278.3
click at [176, 16] on div "**********" at bounding box center [547, 262] width 808 height 705
click at [339, 64] on textarea "**********" at bounding box center [399, 74] width 327 height 72
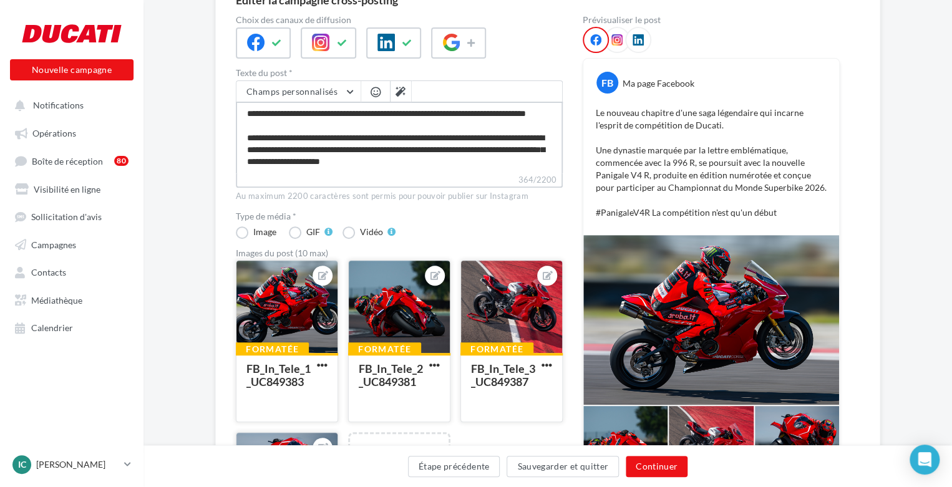
scroll to position [7, 0]
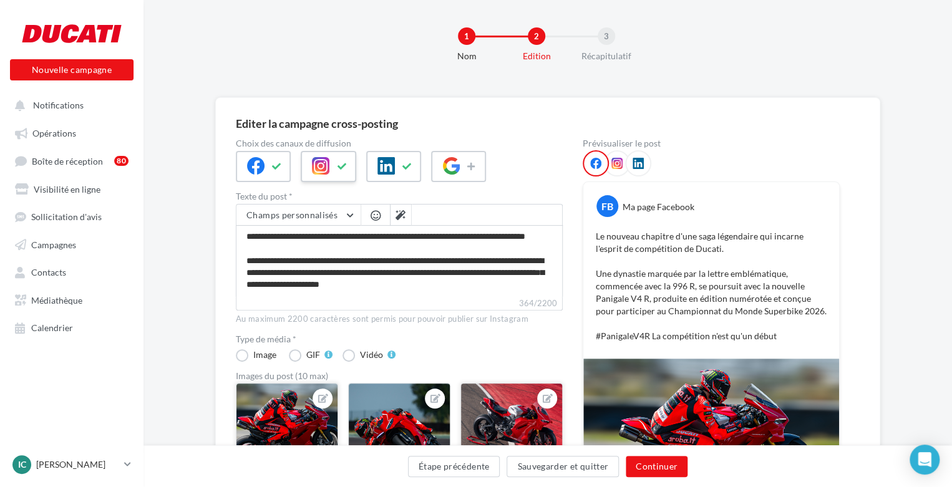
click at [325, 170] on icon at bounding box center [320, 165] width 17 height 17
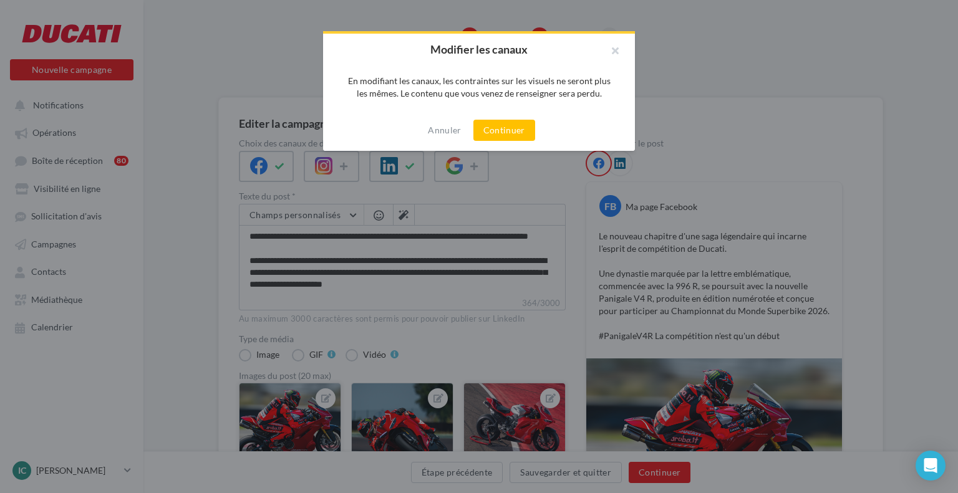
click at [541, 128] on div "Annuler Continuer" at bounding box center [479, 130] width 312 height 41
click at [532, 127] on button "Continuer" at bounding box center [504, 130] width 62 height 21
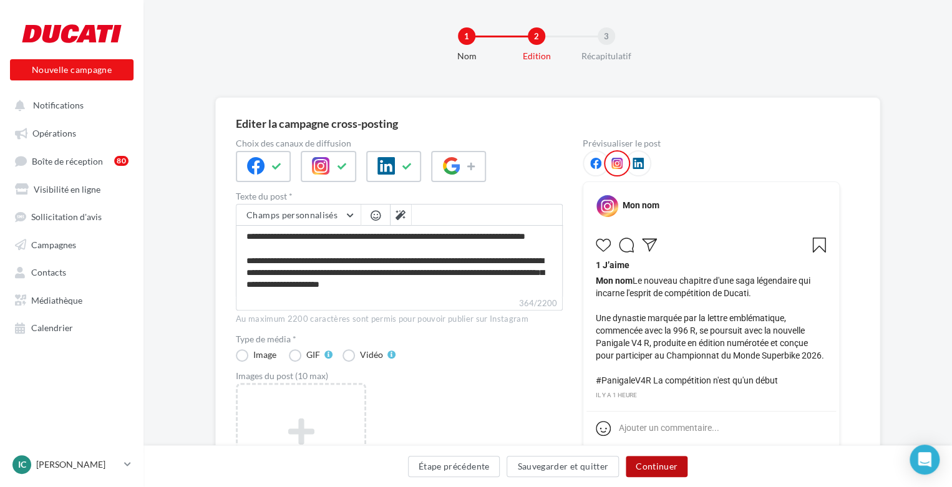
click at [658, 470] on button "Continuer" at bounding box center [657, 466] width 62 height 21
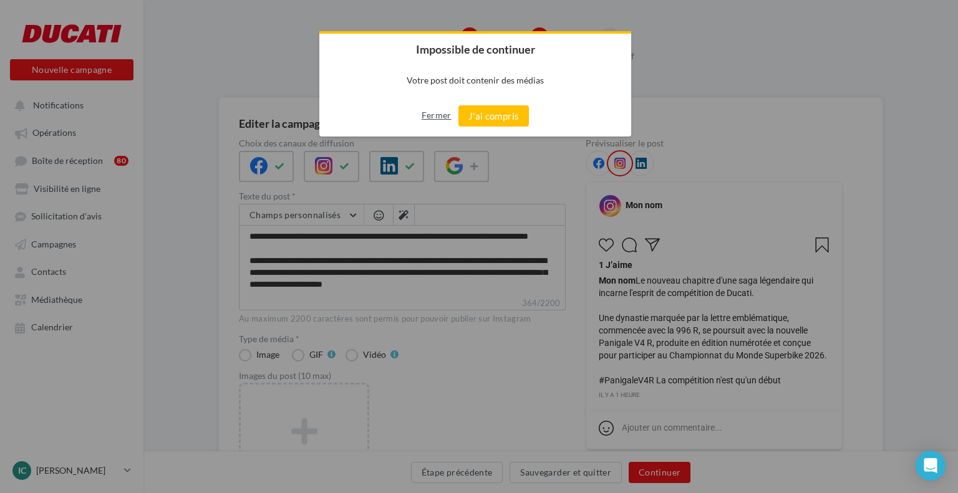
click at [430, 109] on button "Fermer" at bounding box center [437, 115] width 30 height 20
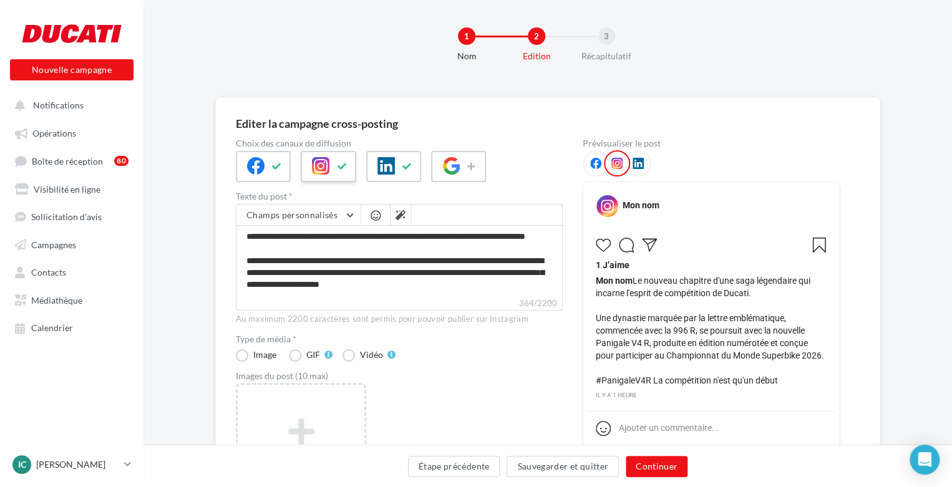
click at [317, 164] on icon at bounding box center [320, 165] width 17 height 17
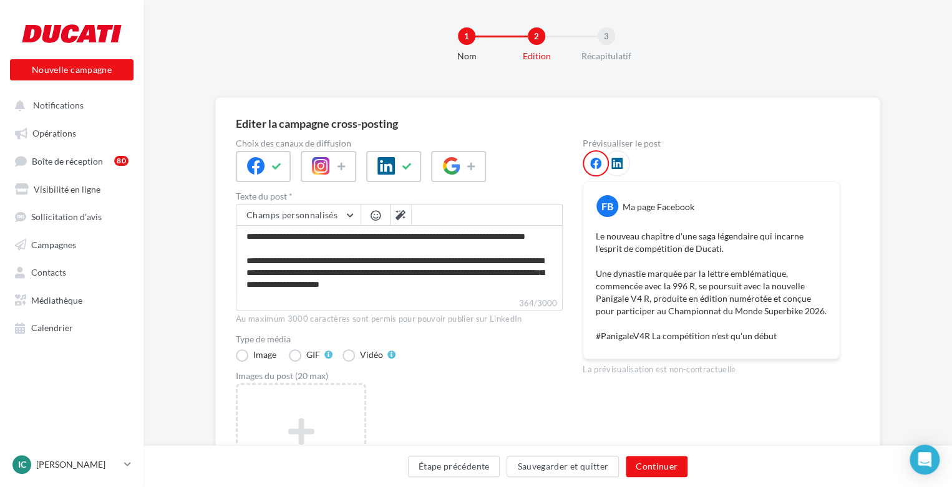
click at [319, 314] on div "Au maximum 3000 caractères sont permis pour pouvoir publier sur LinkedIn" at bounding box center [399, 319] width 327 height 11
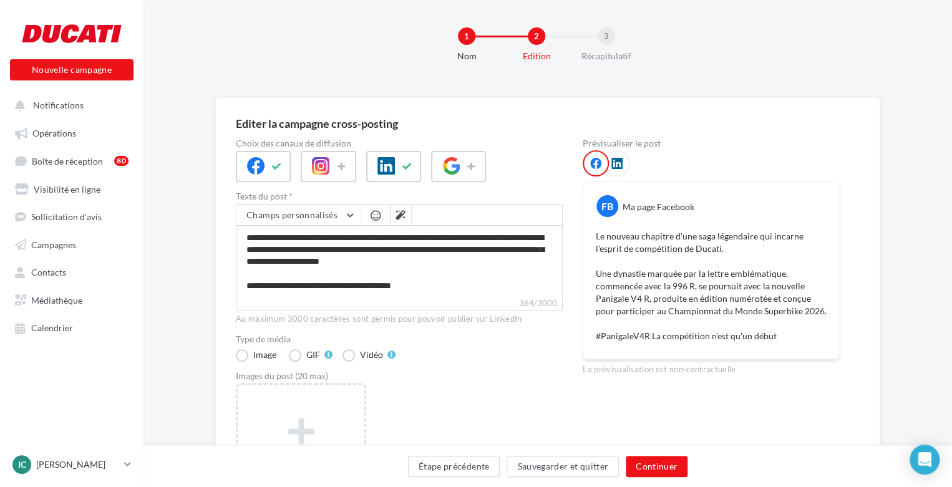
scroll to position [47, 0]
click at [317, 168] on icon at bounding box center [320, 165] width 17 height 17
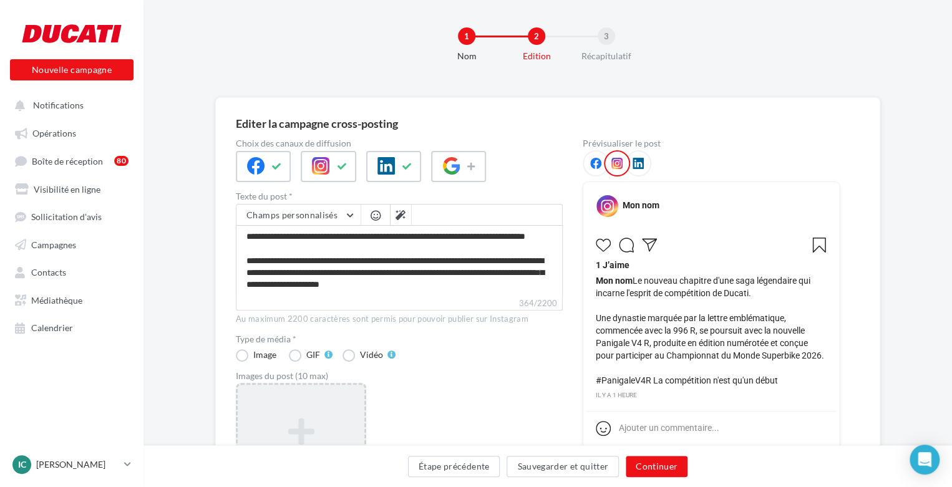
click at [318, 394] on div "Ajouter une image Format: jpg Taille min: 150x150 (LxH) Taille max: 1920x1350 (…" at bounding box center [301, 464] width 130 height 162
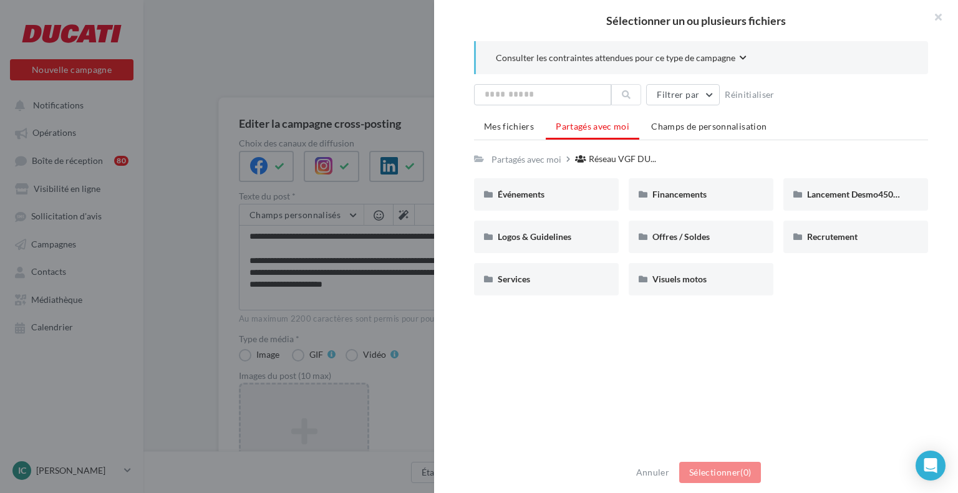
click at [322, 309] on div at bounding box center [479, 246] width 958 height 493
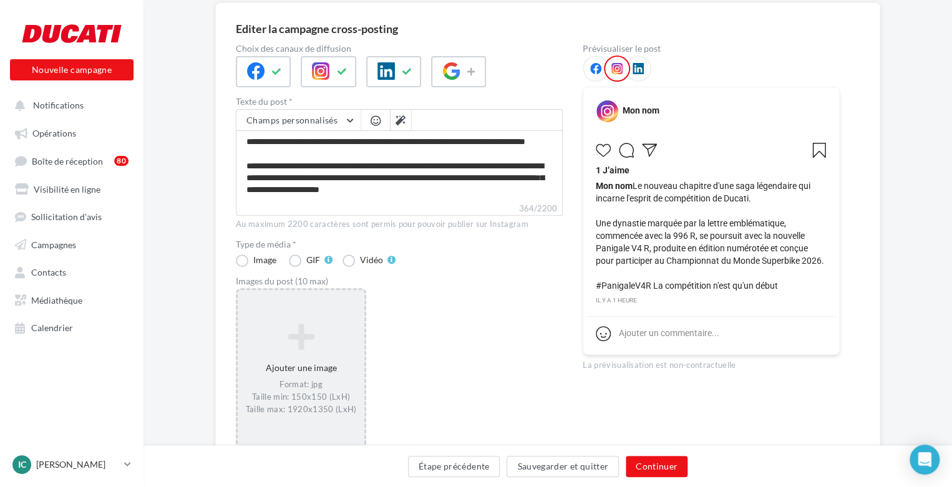
scroll to position [167, 0]
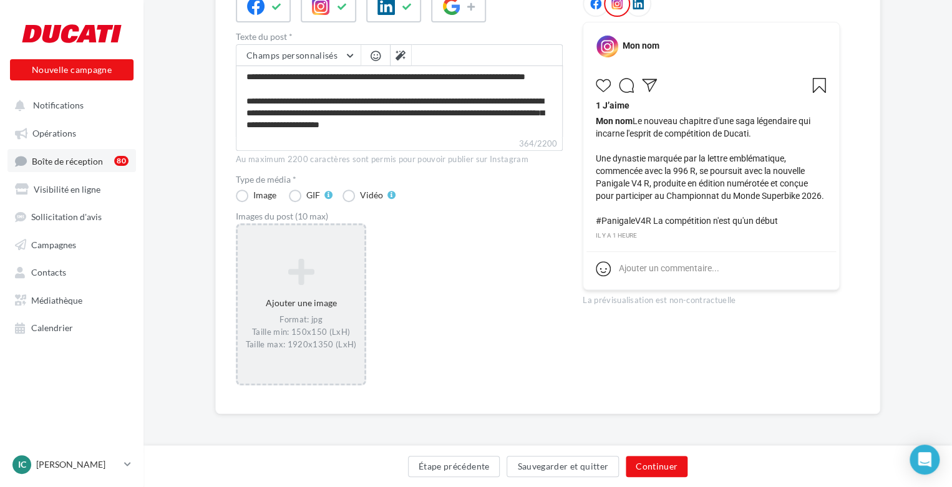
click at [82, 152] on link "Boîte de réception 80" at bounding box center [71, 160] width 128 height 23
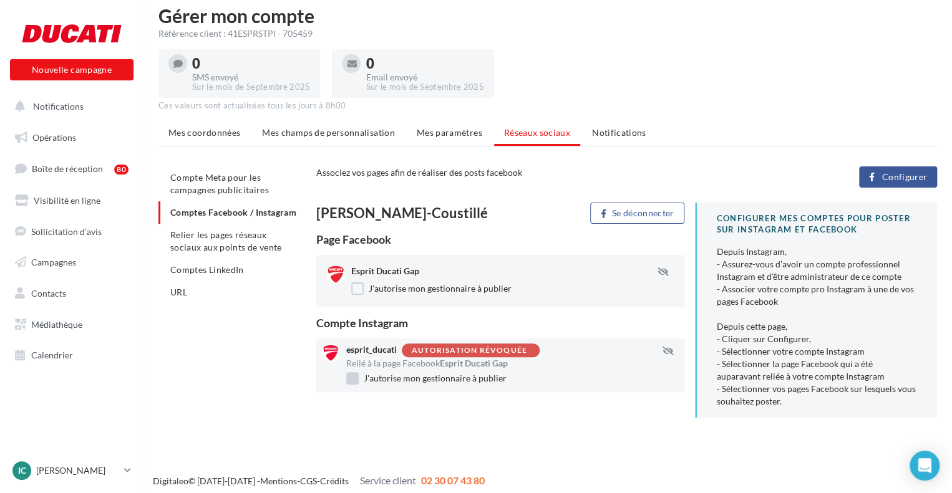
scroll to position [20, 0]
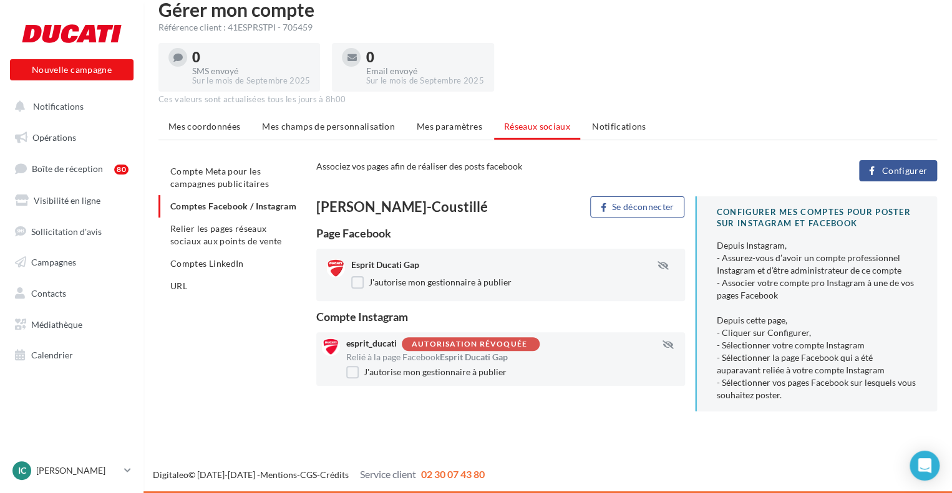
click at [464, 351] on div "Relié à la page Facebook Esprit Ducati Gap" at bounding box center [513, 357] width 334 height 12
click at [499, 357] on span "Esprit Ducati Gap" at bounding box center [474, 357] width 68 height 11
drag, startPoint x: 744, startPoint y: 331, endPoint x: 792, endPoint y: 337, distance: 48.3
click at [792, 337] on div "Depuis Instagram, - Assurez-vous d’avoir un compte professionnel Instagram et d…" at bounding box center [817, 320] width 200 height 162
click at [881, 331] on div "Depuis Instagram, - Assurez-vous d’avoir un compte professionnel Instagram et d…" at bounding box center [817, 320] width 200 height 162
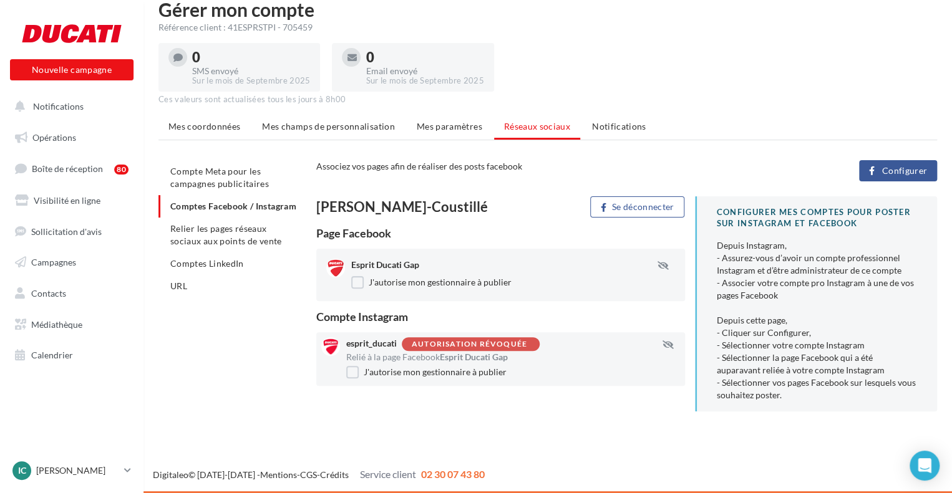
click at [795, 350] on div "Depuis Instagram, - Assurez-vous d’avoir un compte professionnel Instagram et d…" at bounding box center [817, 320] width 200 height 162
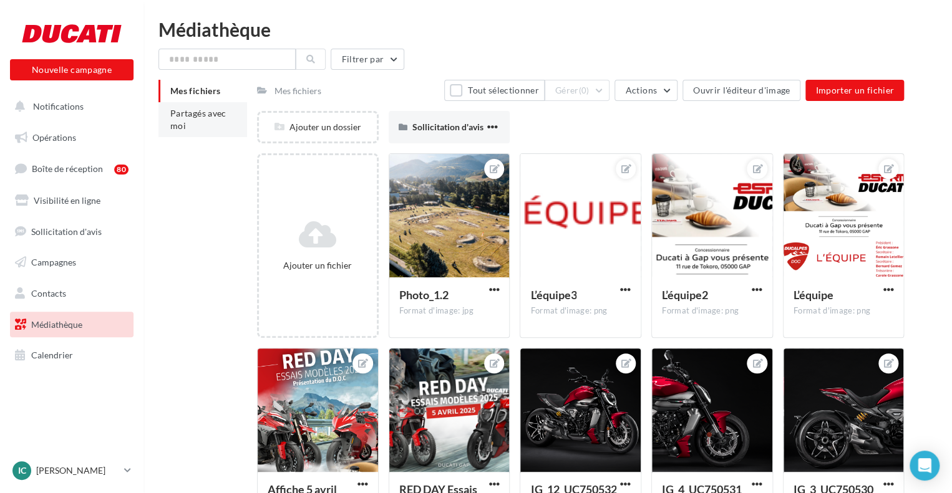
click at [228, 110] on li "Partagés avec moi" at bounding box center [202, 119] width 89 height 35
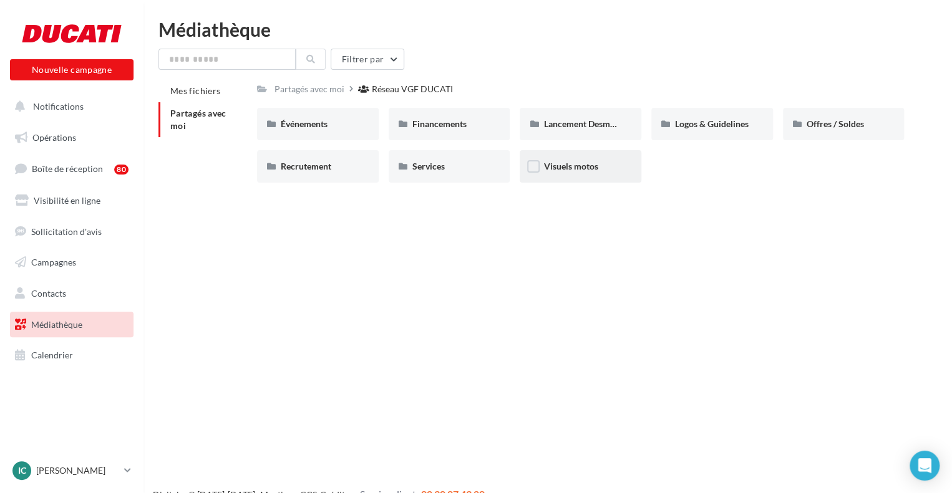
click at [609, 168] on div "Visuels motos" at bounding box center [580, 166] width 74 height 12
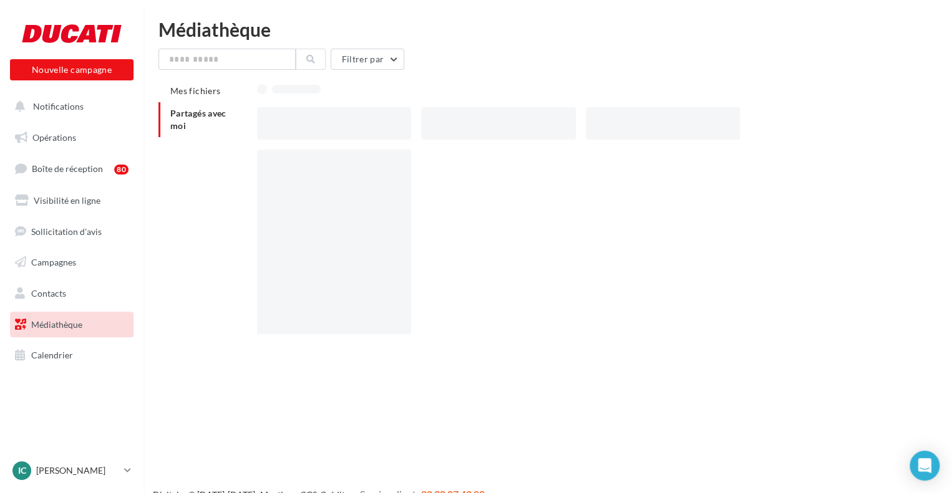
click at [609, 168] on div at bounding box center [585, 247] width 657 height 195
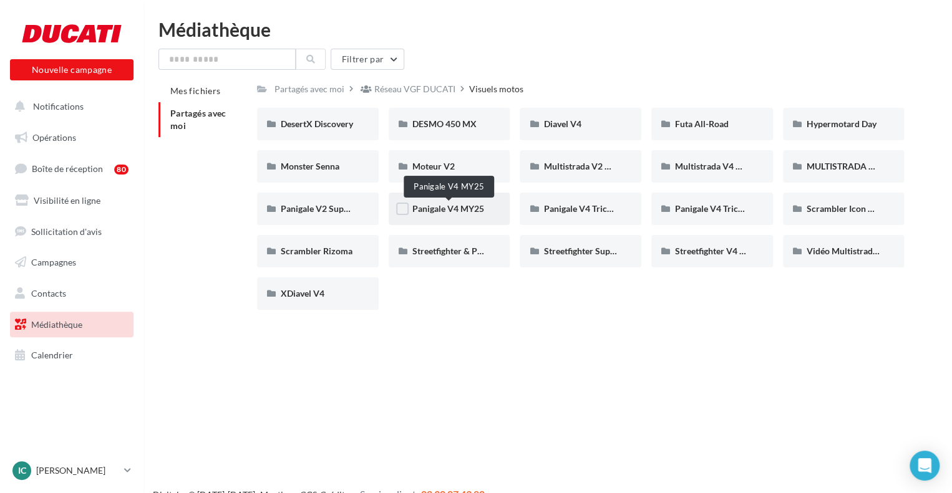
click at [426, 212] on span "Panigale V4 MY25" at bounding box center [448, 208] width 72 height 11
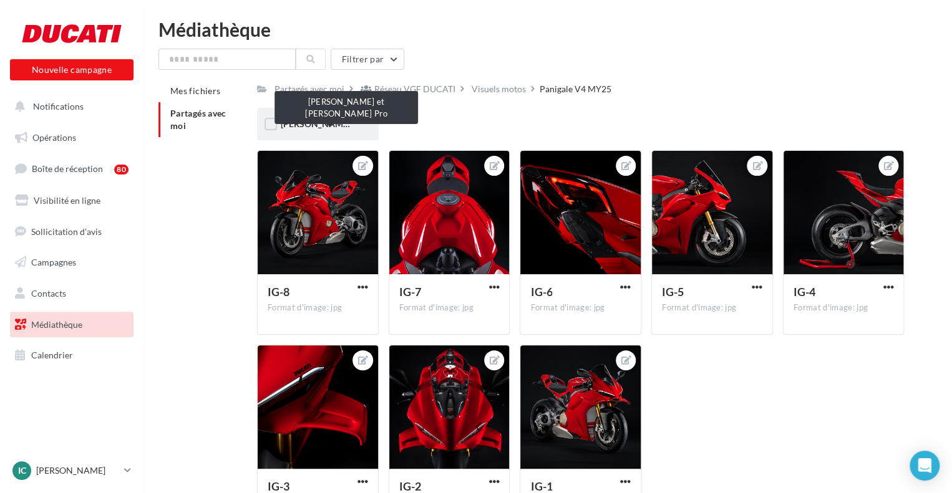
click at [301, 124] on span "[PERSON_NAME] et [PERSON_NAME] Pro" at bounding box center [364, 123] width 167 height 11
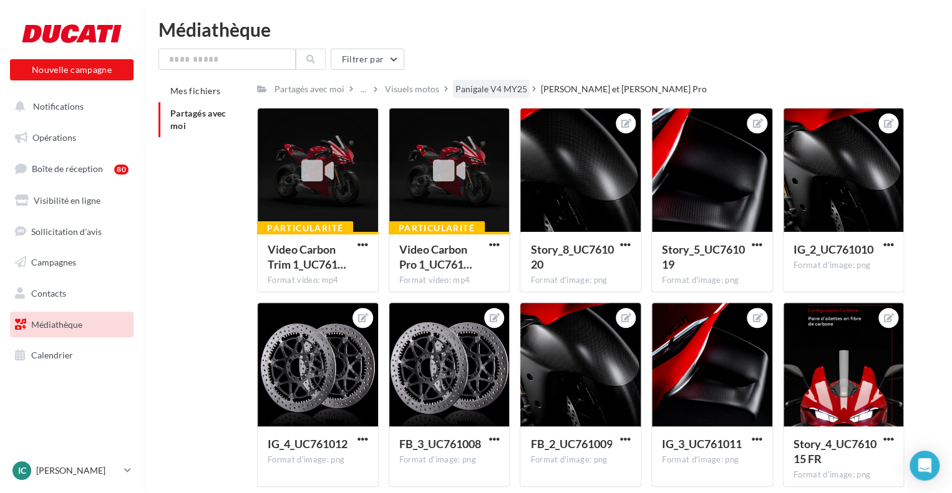
click at [509, 92] on div "Panigale V4 MY25" at bounding box center [491, 89] width 72 height 12
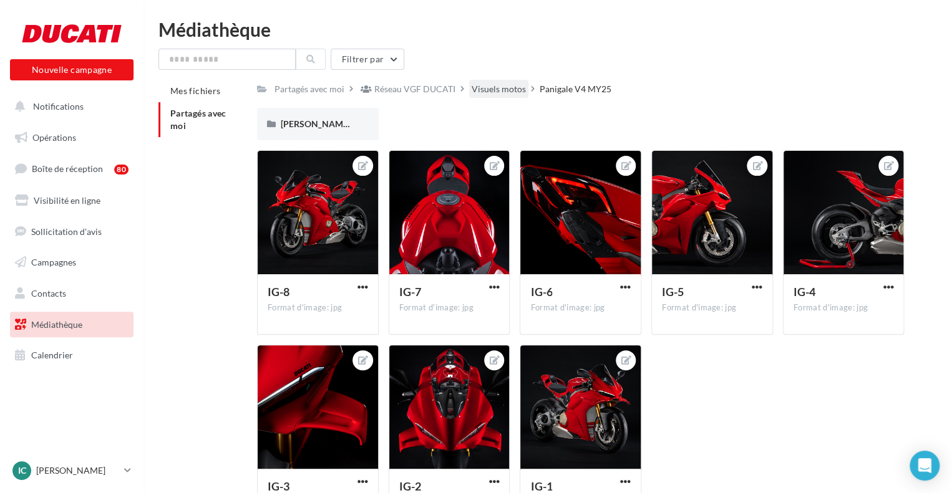
click at [528, 93] on div "Visuels motos" at bounding box center [498, 89] width 59 height 18
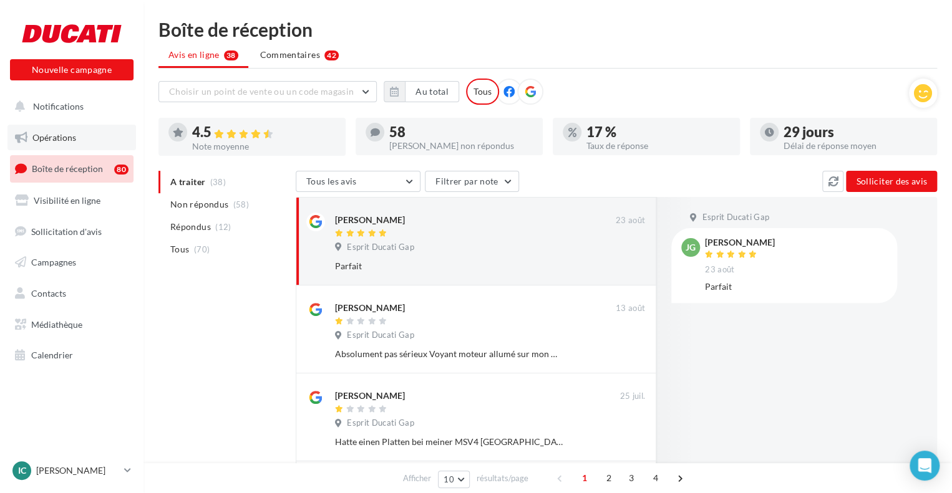
click at [84, 134] on link "Opérations" at bounding box center [71, 138] width 128 height 26
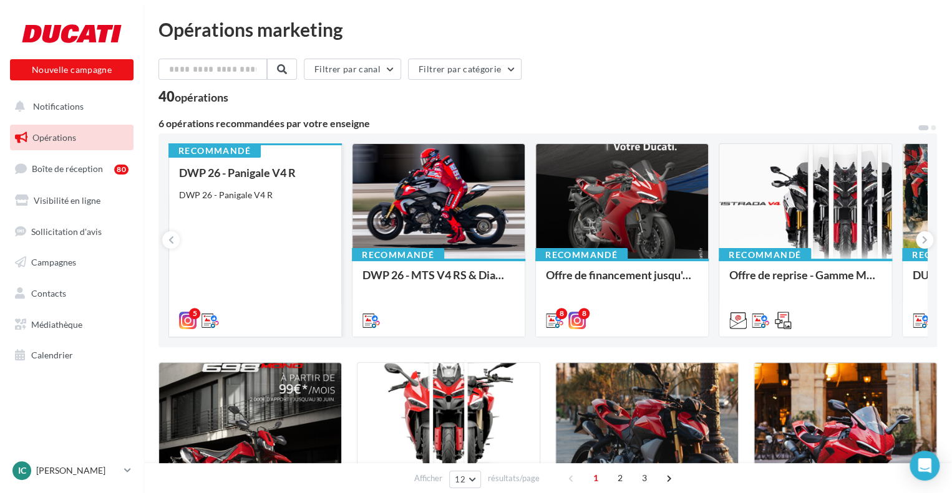
click at [315, 295] on div "DWP 26 - Panigale V4 R DWP 26 - Panigale V4 R" at bounding box center [255, 246] width 152 height 159
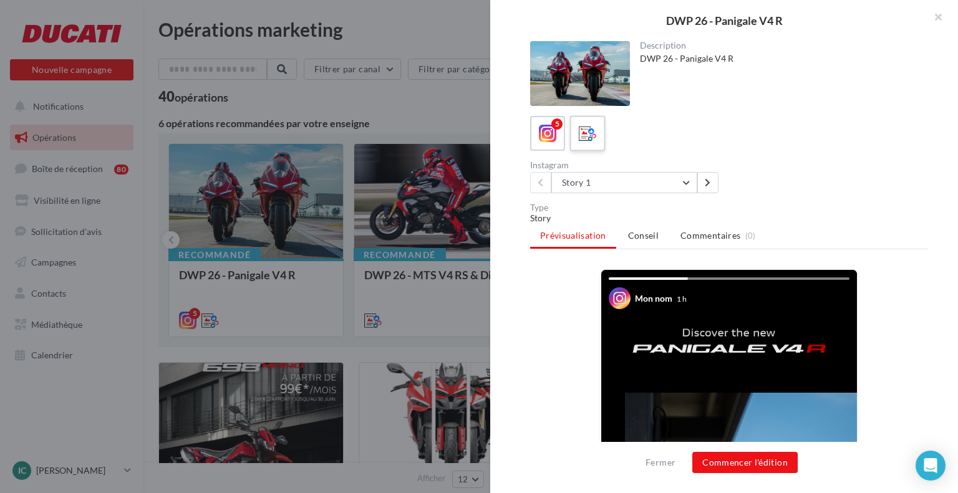
click at [572, 130] on label at bounding box center [587, 133] width 36 height 36
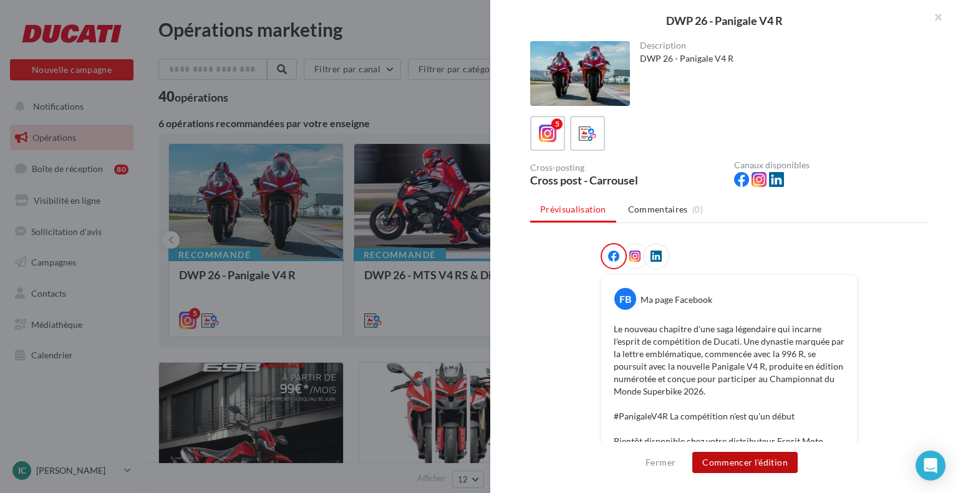
click at [765, 468] on button "Commencer l'édition" at bounding box center [744, 462] width 105 height 21
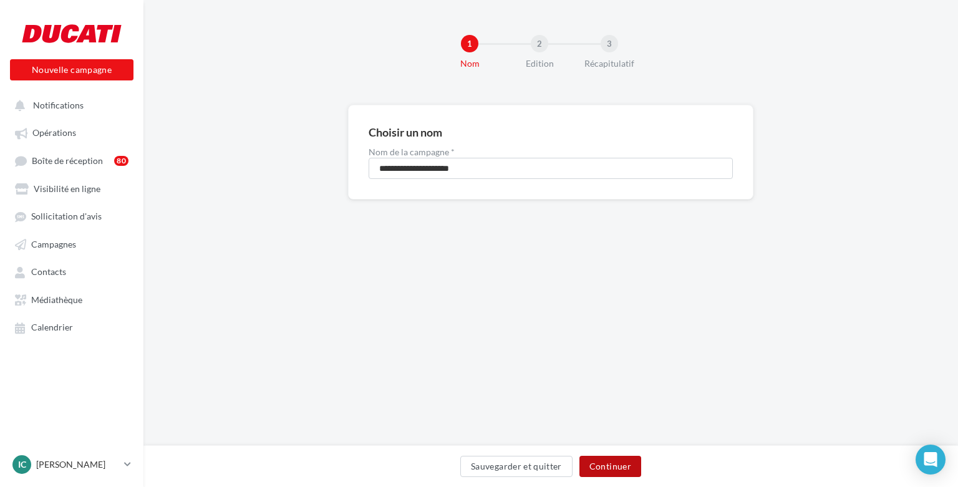
click at [604, 461] on button "Continuer" at bounding box center [610, 466] width 62 height 21
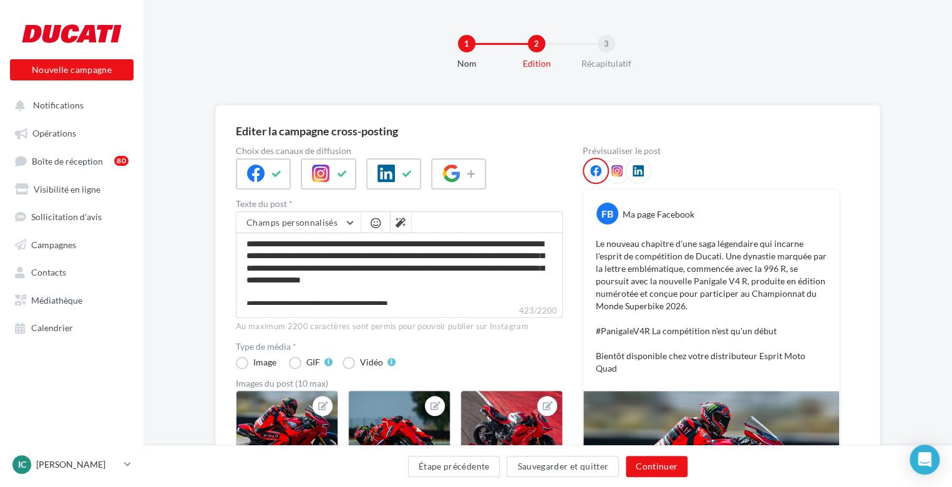
click at [370, 305] on label "423/2200" at bounding box center [399, 311] width 327 height 14
click at [370, 304] on textarea "**********" at bounding box center [399, 269] width 327 height 72
click at [465, 279] on textarea "**********" at bounding box center [399, 269] width 327 height 72
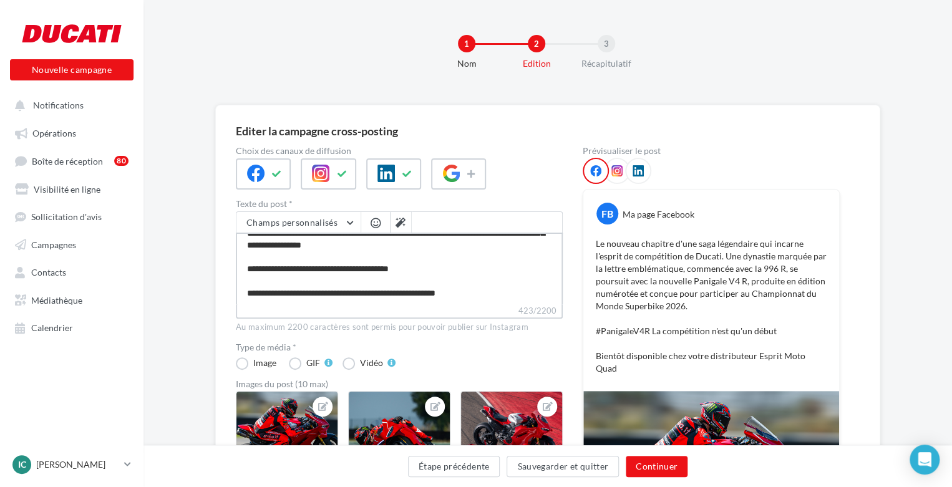
drag, startPoint x: 241, startPoint y: 244, endPoint x: 563, endPoint y: 360, distance: 342.9
click at [562, 362] on div "**********" at bounding box center [399, 448] width 327 height 603
paste textarea "**********"
type textarea "**********"
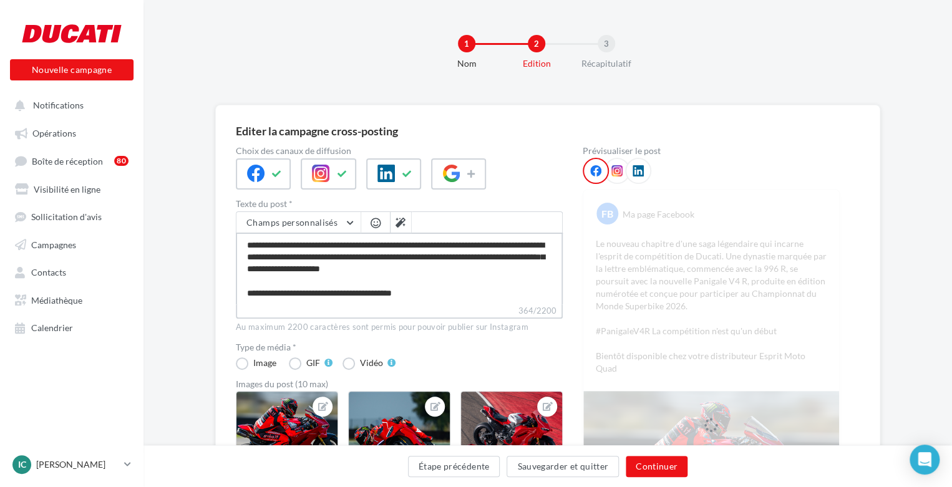
scroll to position [47, 0]
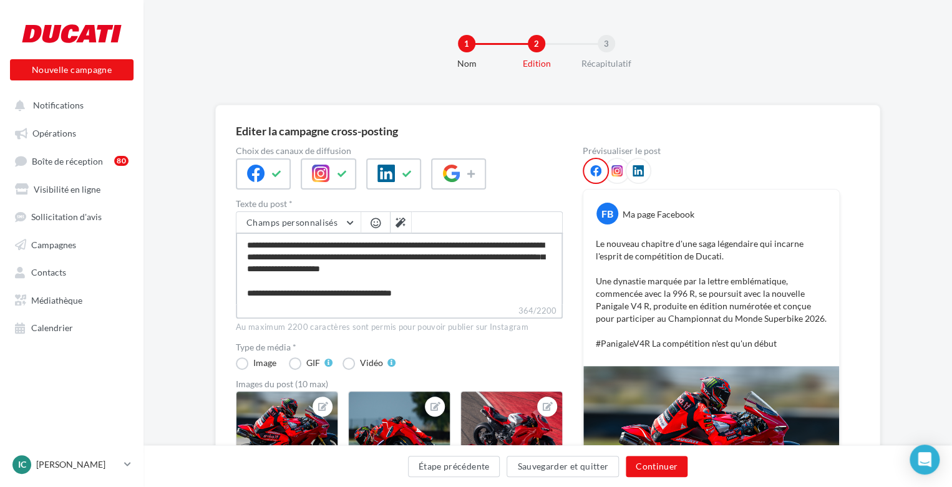
click at [435, 266] on textarea "**********" at bounding box center [399, 269] width 327 height 72
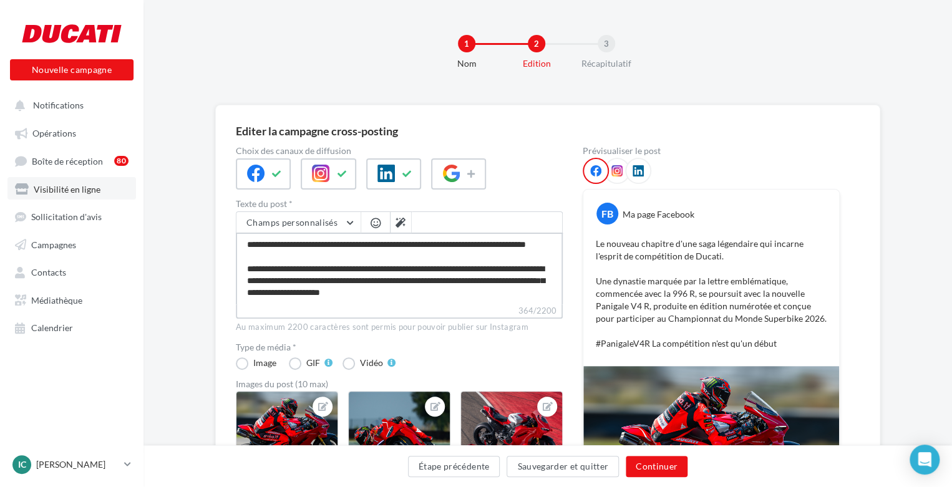
drag, startPoint x: 447, startPoint y: 284, endPoint x: 107, endPoint y: 199, distance: 350.3
click at [107, 199] on div "Nouvelle campagne Nouvelle campagne Notifications Opérations Boîte de réception…" at bounding box center [476, 422] width 952 height 844
click at [306, 261] on textarea "**********" at bounding box center [399, 269] width 327 height 72
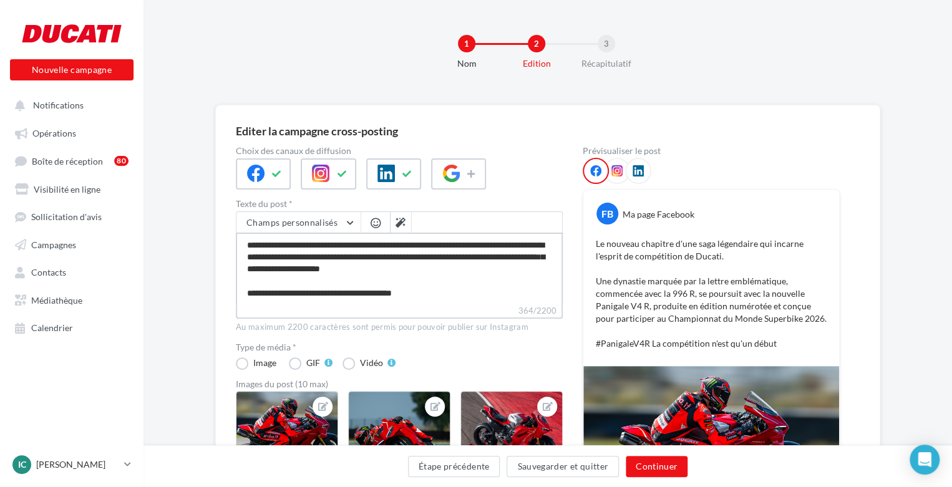
scroll to position [47, 0]
type textarea "**********"
click at [636, 471] on button "Continuer" at bounding box center [657, 466] width 62 height 21
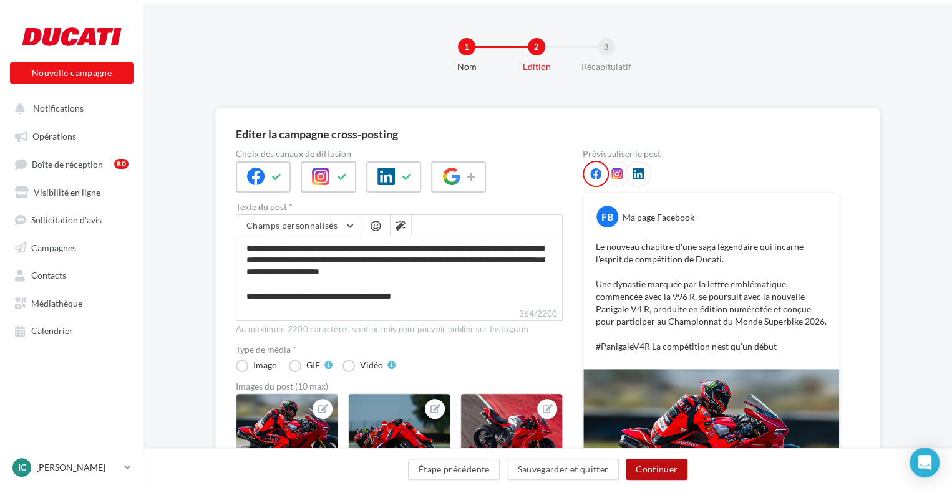
scroll to position [0, 0]
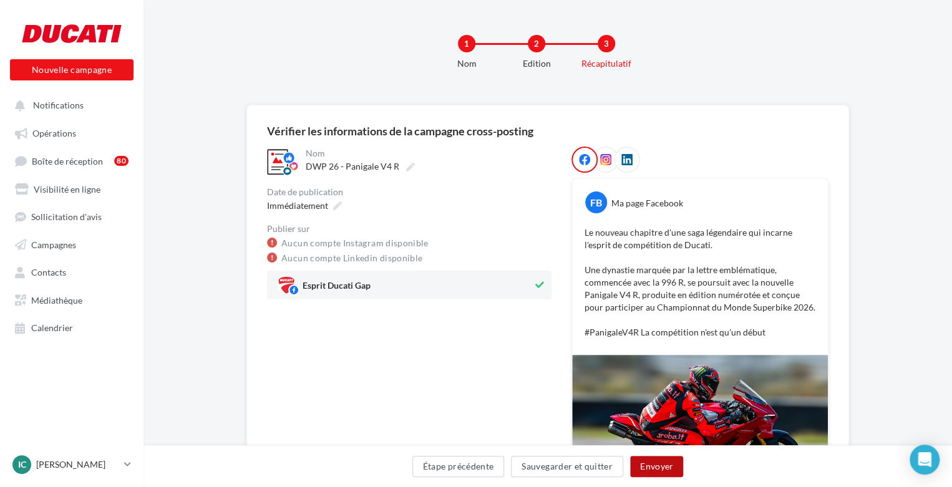
click at [657, 457] on button "Envoyer" at bounding box center [656, 466] width 53 height 21
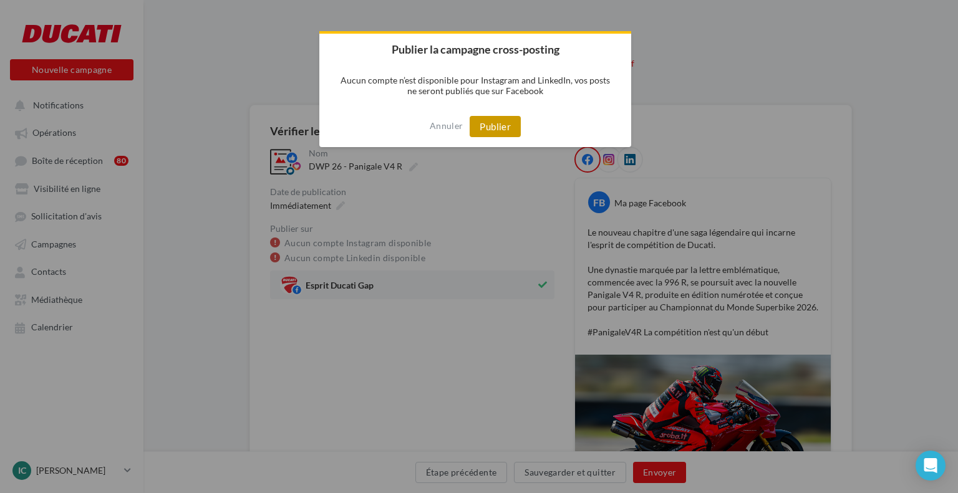
click at [502, 130] on button "Publier" at bounding box center [495, 126] width 51 height 21
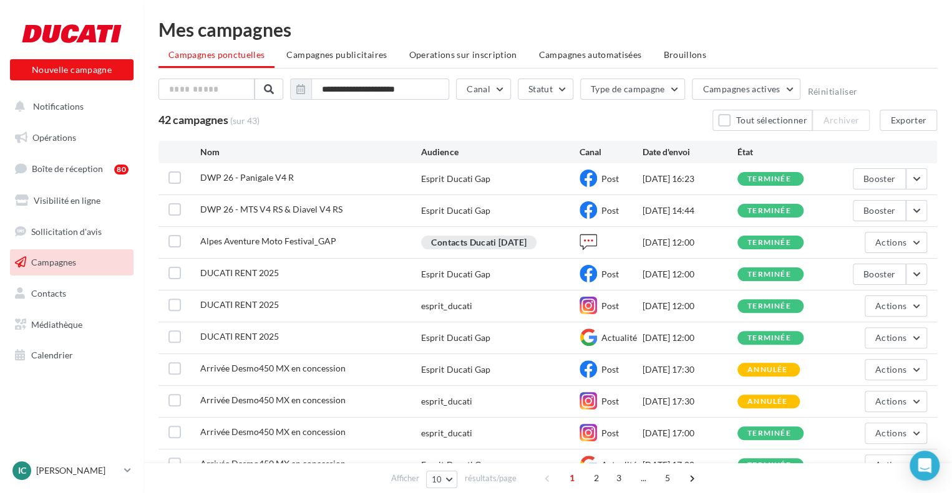
click at [98, 260] on link "Campagnes" at bounding box center [71, 262] width 128 height 26
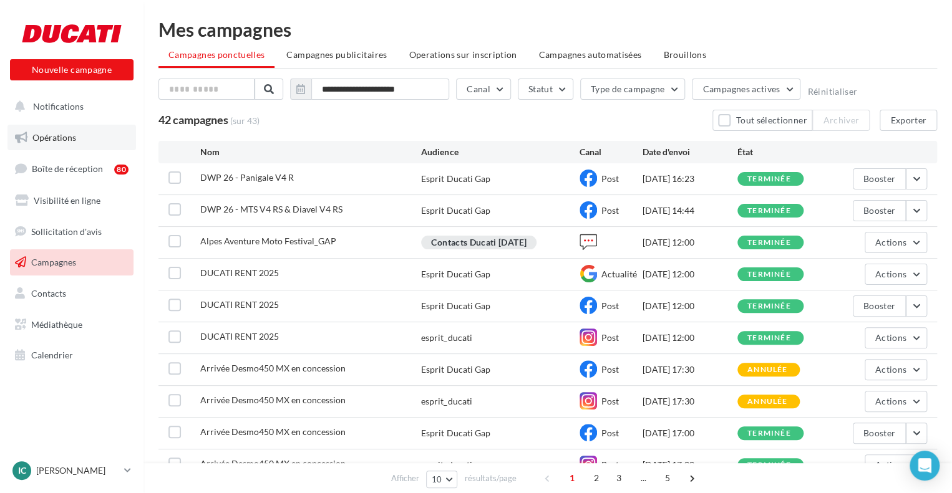
click at [75, 128] on link "Opérations" at bounding box center [71, 138] width 128 height 26
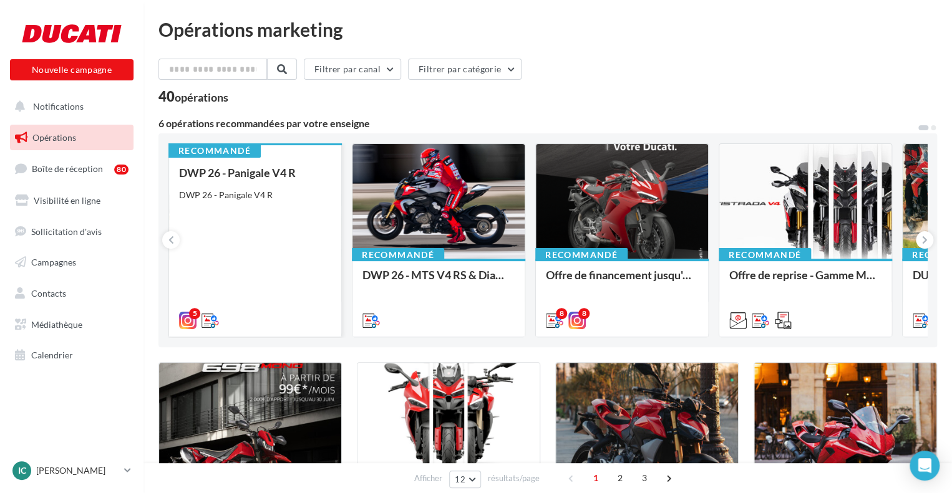
click at [284, 243] on div "DWP 26 - Panigale V4 R DWP 26 - Panigale V4 R" at bounding box center [255, 246] width 152 height 159
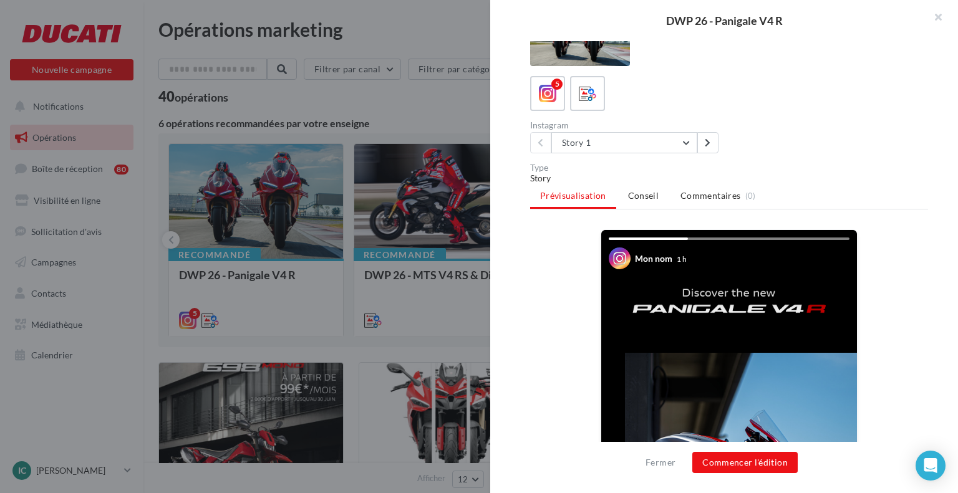
scroll to position [62, 0]
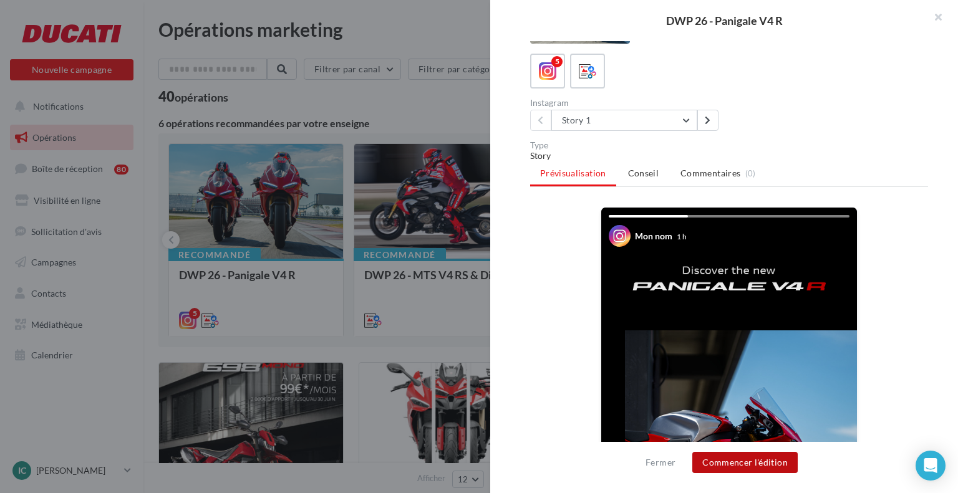
click at [742, 457] on button "Commencer l'édition" at bounding box center [744, 462] width 105 height 21
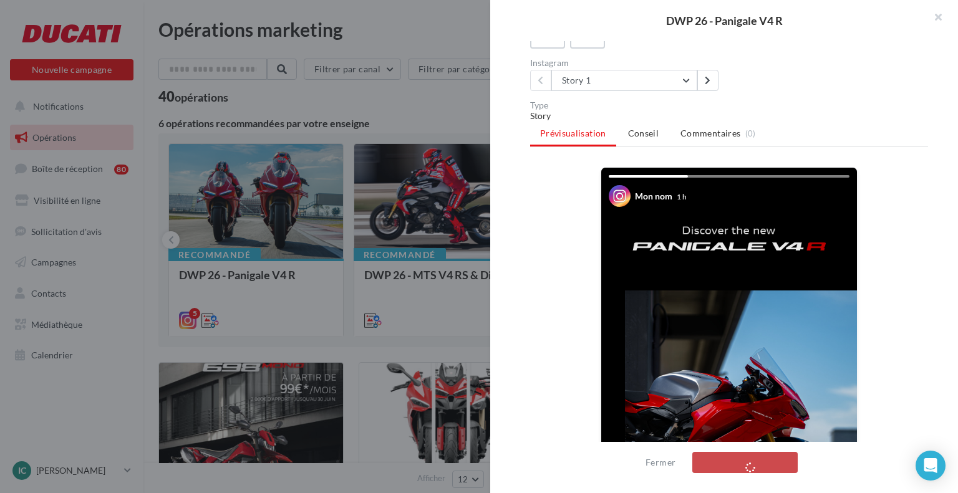
scroll to position [125, 0]
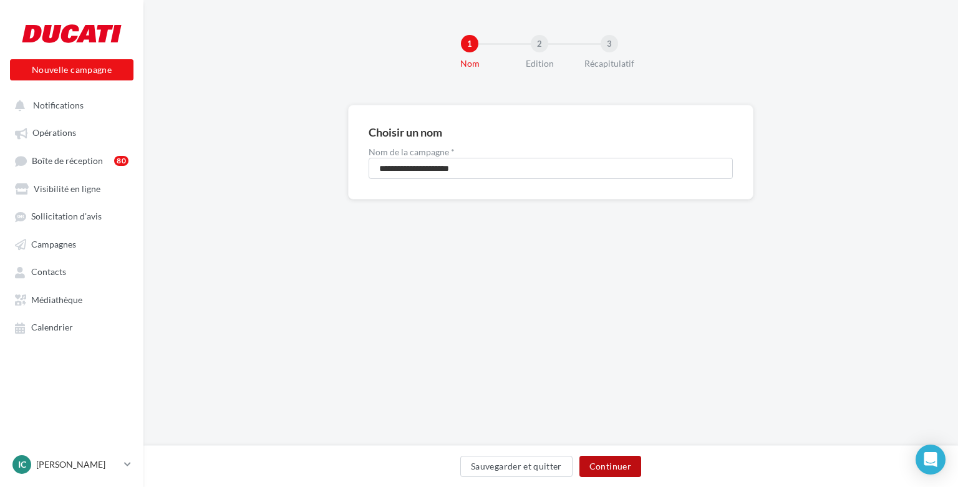
click at [612, 457] on button "Continuer" at bounding box center [610, 466] width 62 height 21
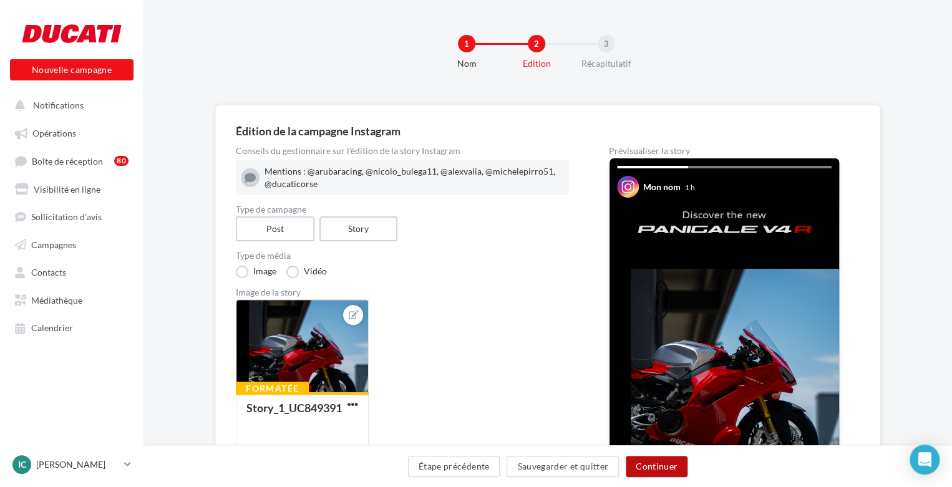
click at [639, 459] on button "Continuer" at bounding box center [657, 466] width 62 height 21
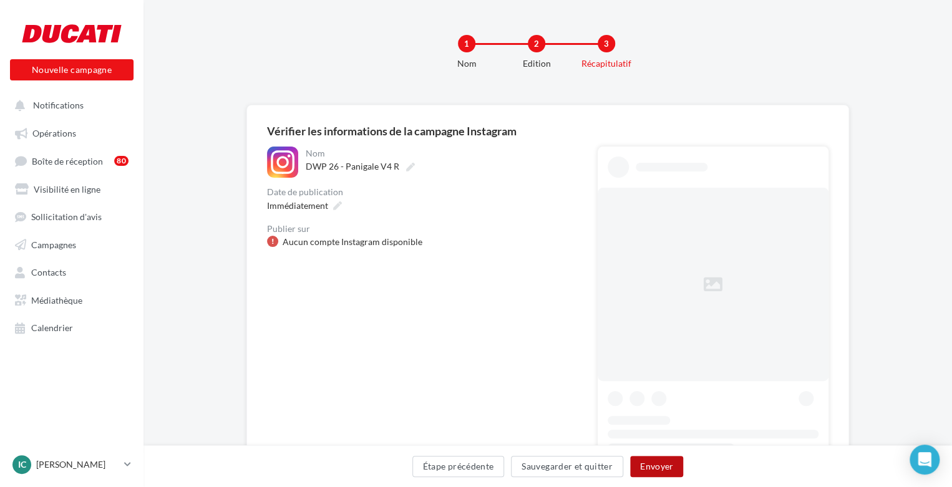
click at [650, 461] on button "Envoyer" at bounding box center [656, 466] width 53 height 21
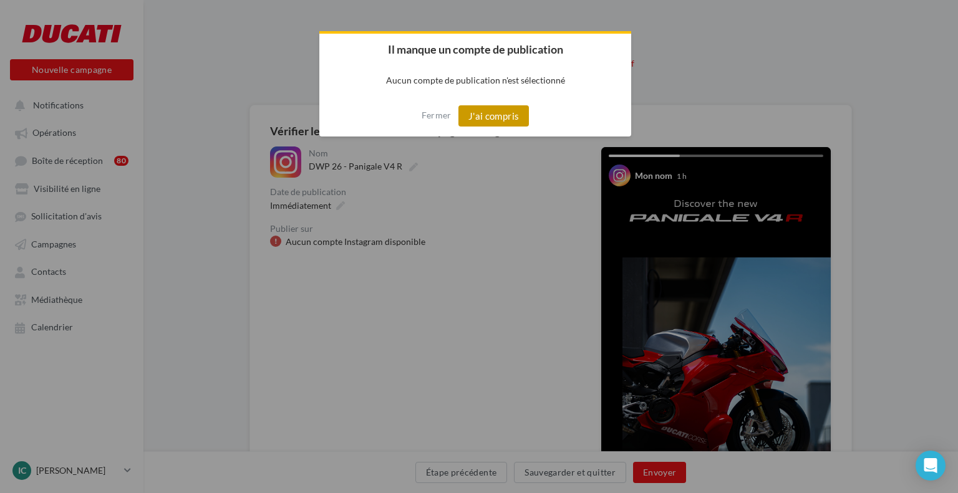
click at [508, 115] on button "J'ai compris" at bounding box center [493, 115] width 71 height 21
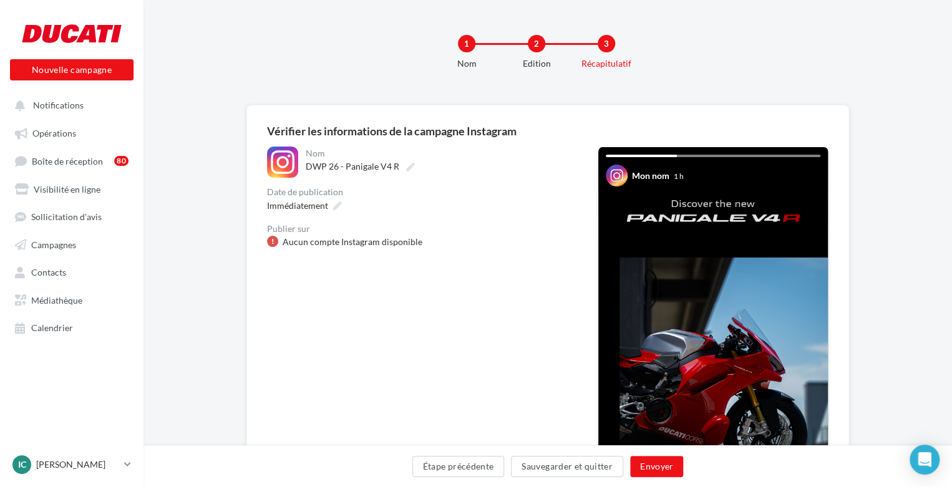
click at [377, 241] on div "Aucun compte Instagram disponible" at bounding box center [353, 242] width 140 height 12
click at [102, 104] on button "Notifications" at bounding box center [68, 105] width 123 height 22
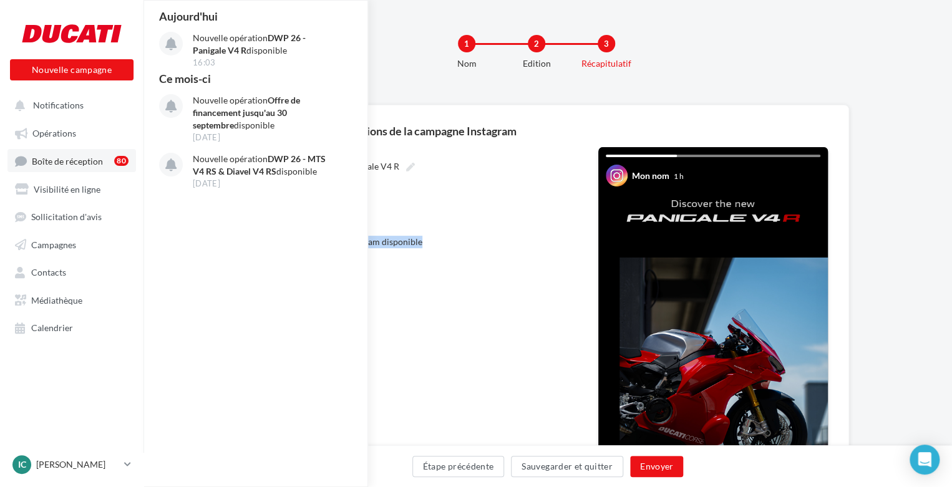
click at [75, 158] on span "Boîte de réception" at bounding box center [67, 160] width 71 height 11
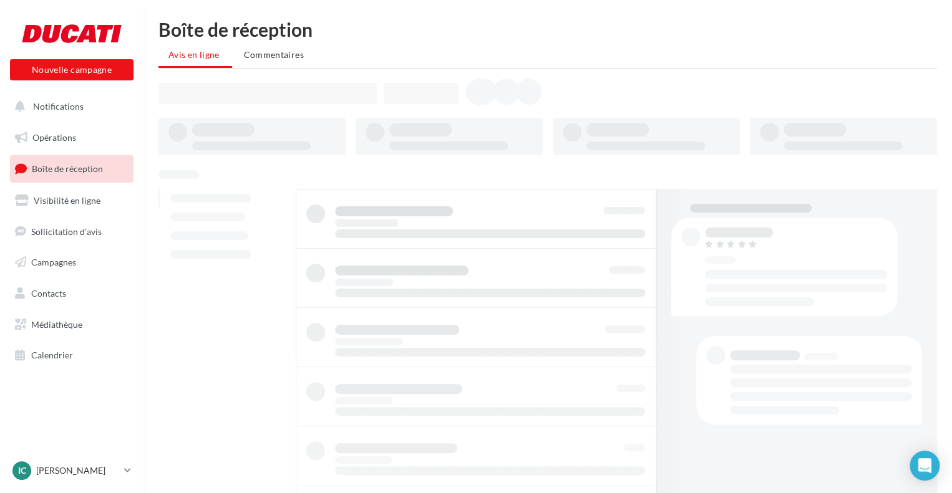
click at [70, 134] on span "Opérations" at bounding box center [54, 137] width 44 height 11
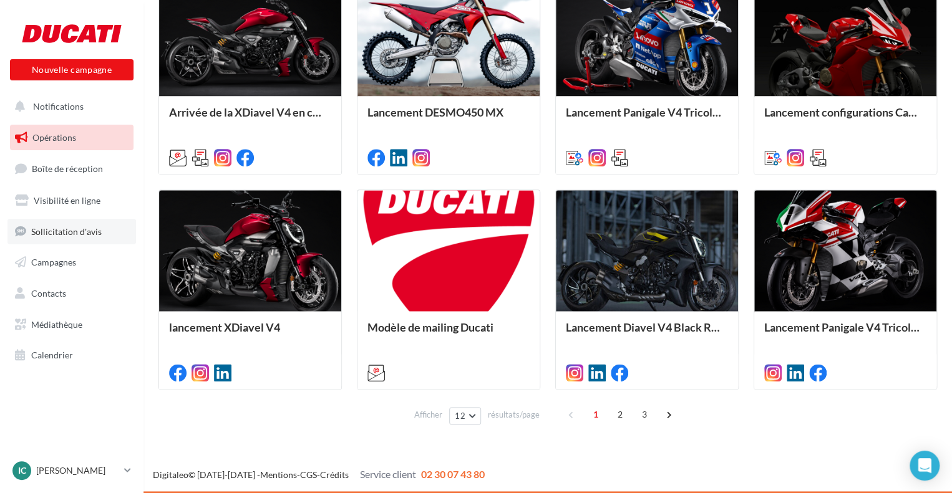
scroll to position [541, 0]
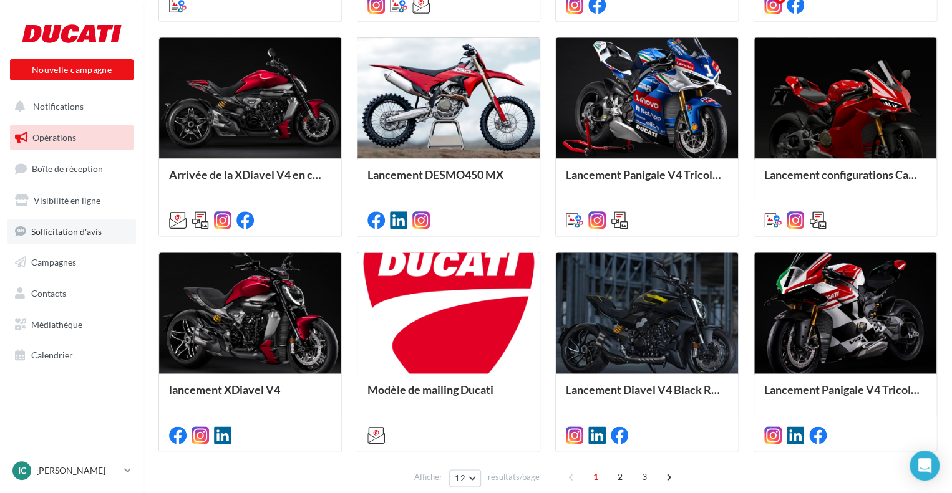
click at [52, 228] on span "Sollicitation d'avis" at bounding box center [66, 231] width 70 height 11
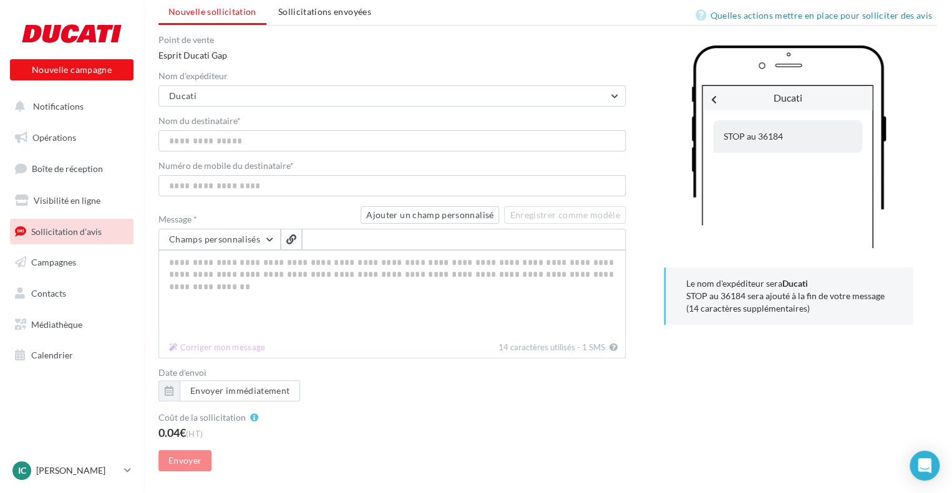
scroll to position [80, 0]
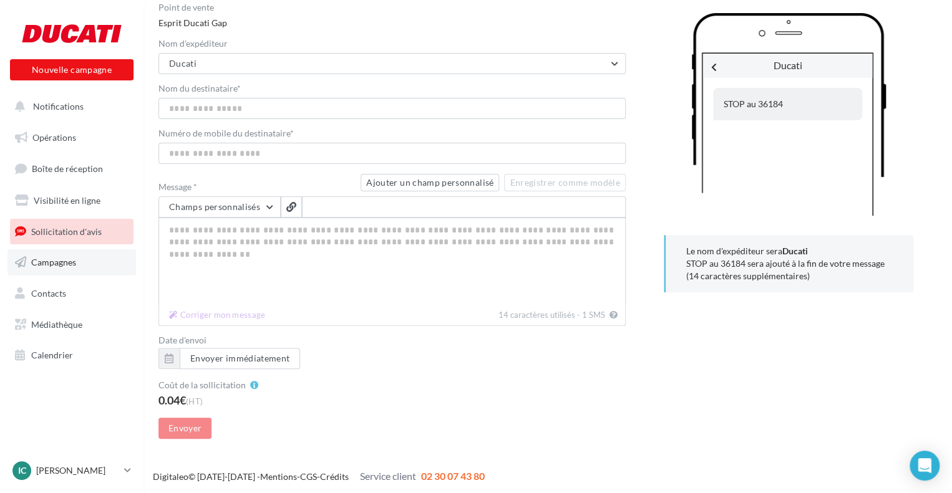
click at [97, 266] on link "Campagnes" at bounding box center [71, 262] width 128 height 26
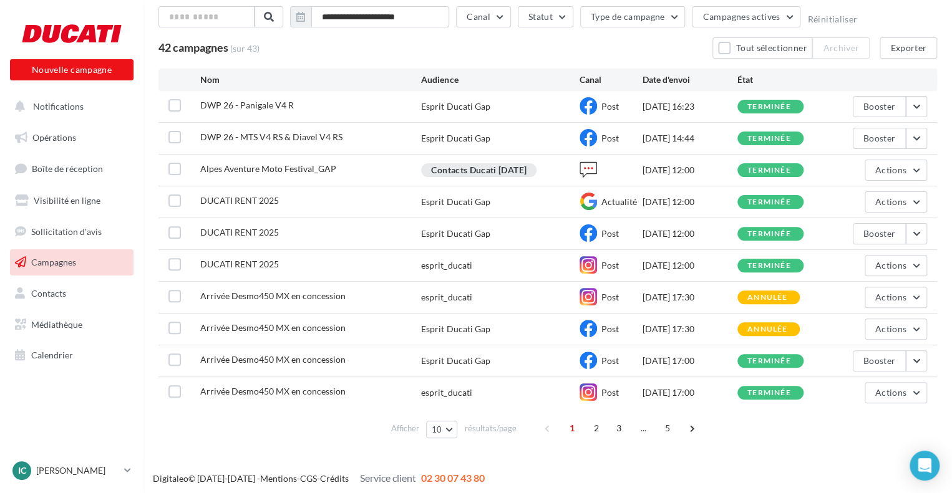
scroll to position [74, 0]
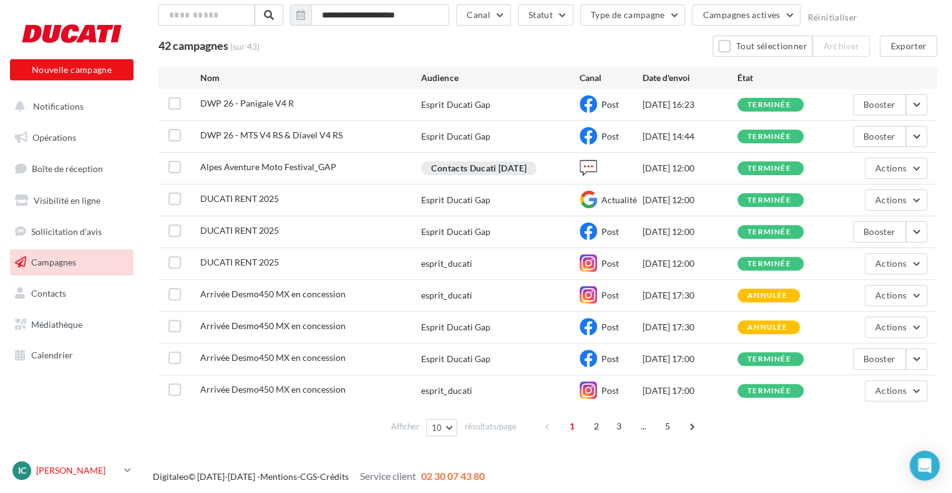
click at [133, 475] on link "IC [PERSON_NAME] [PERSON_NAME]-epr-con" at bounding box center [71, 471] width 123 height 24
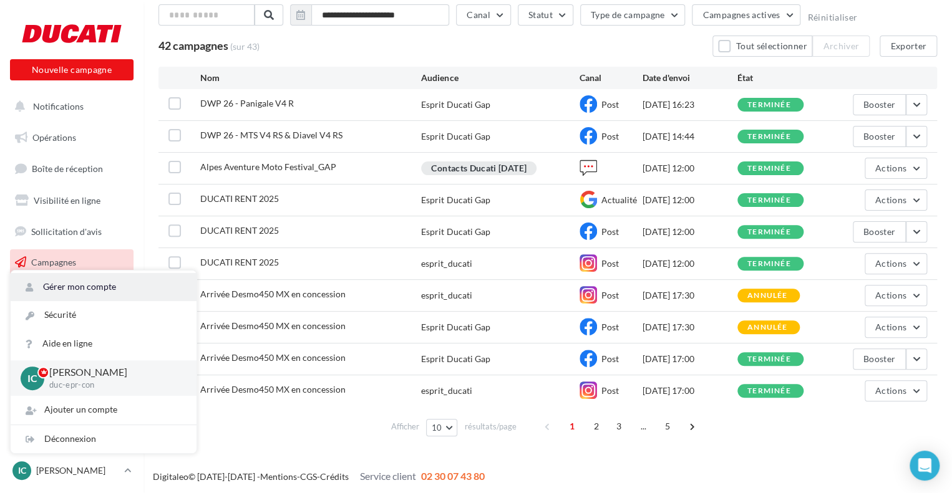
click at [89, 296] on link "Gérer mon compte" at bounding box center [104, 287] width 186 height 28
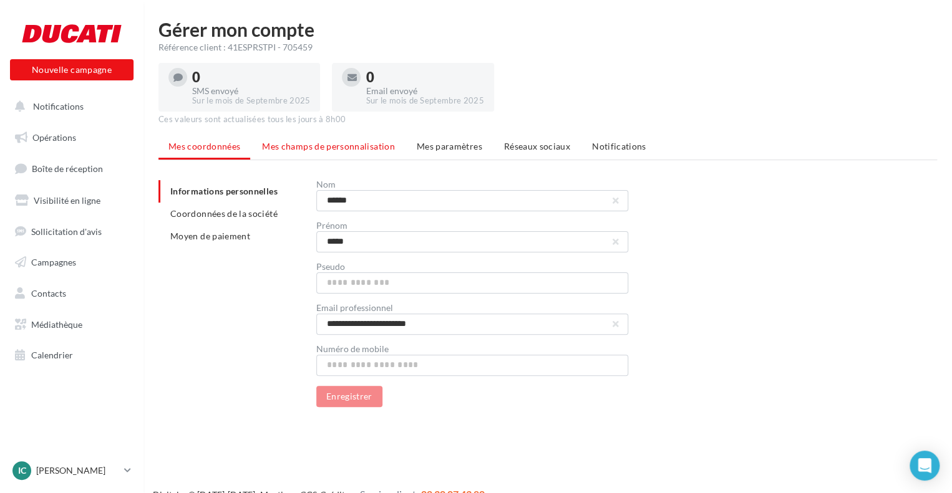
click at [345, 152] on span "Mes champs de personnalisation" at bounding box center [328, 146] width 133 height 11
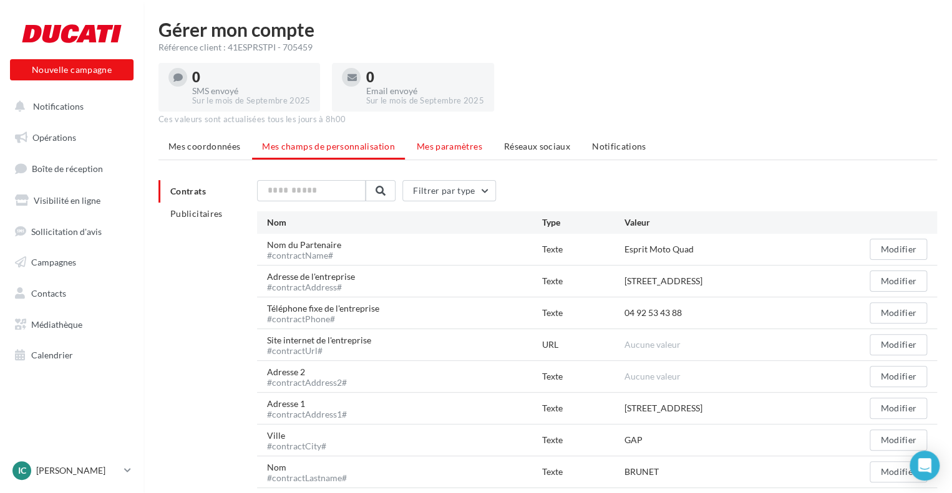
click at [427, 152] on span "Mes paramètres" at bounding box center [449, 146] width 65 height 11
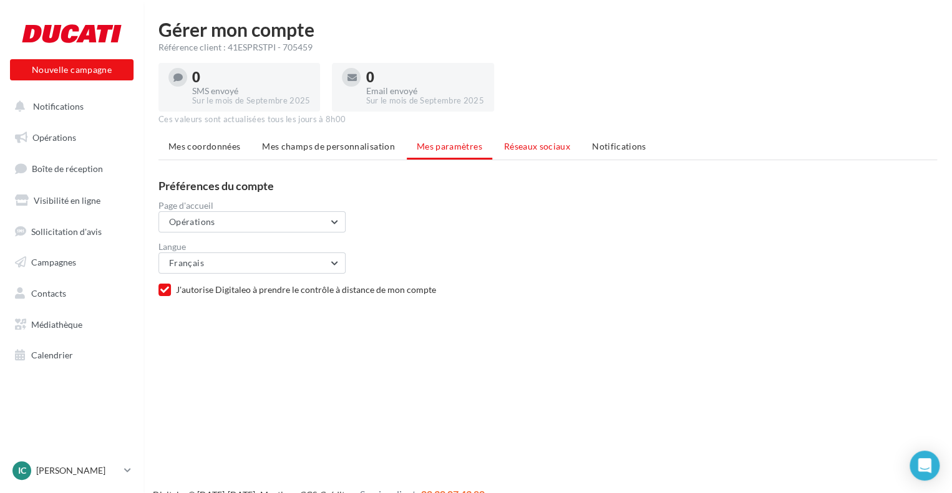
click at [518, 145] on span "Réseaux sociaux" at bounding box center [537, 146] width 66 height 11
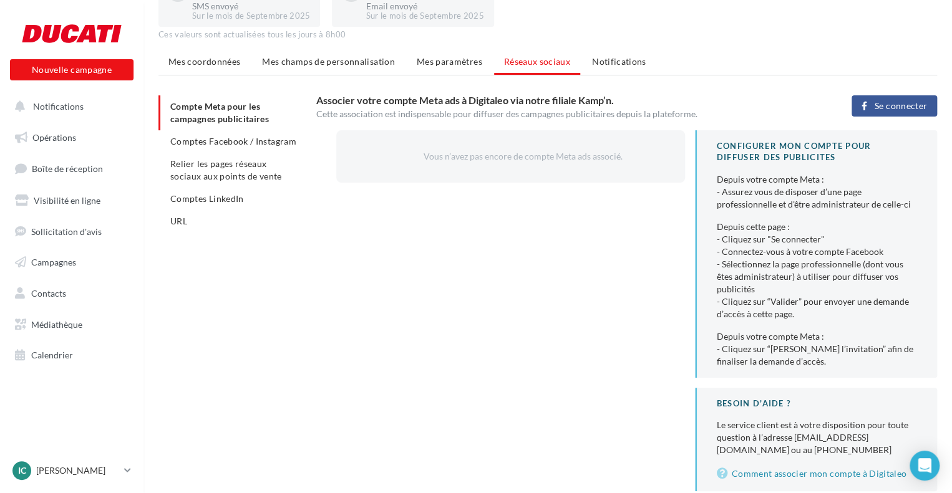
scroll to position [11, 0]
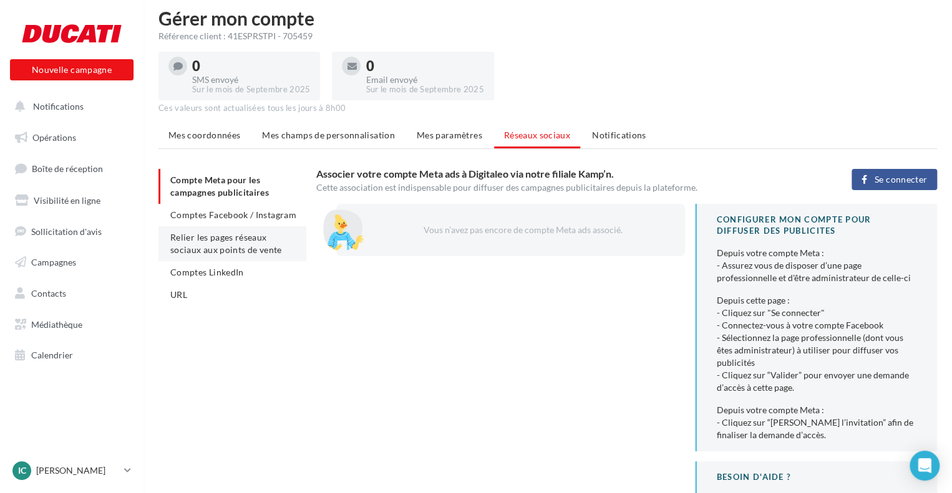
click at [247, 226] on li "Relier les pages réseaux sociaux aux points de vente" at bounding box center [232, 243] width 148 height 35
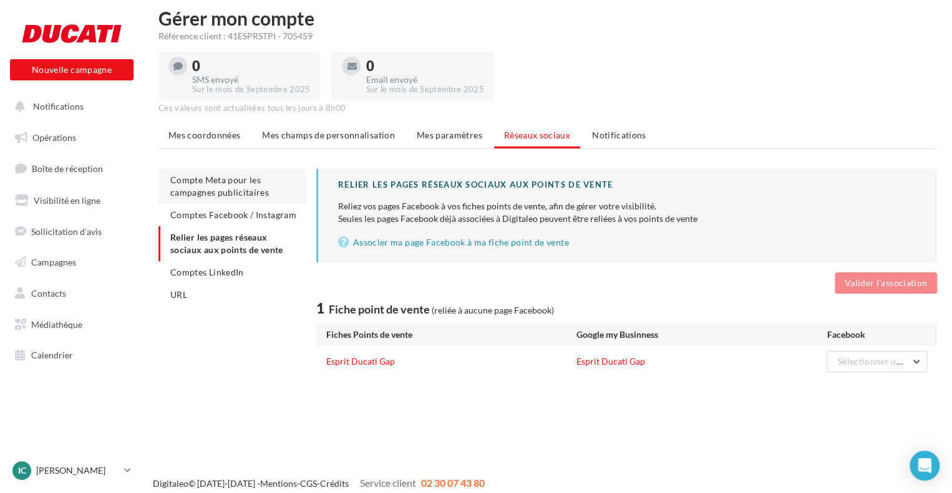
click at [246, 202] on li "Compte Meta pour les campagnes publicitaires" at bounding box center [232, 186] width 148 height 35
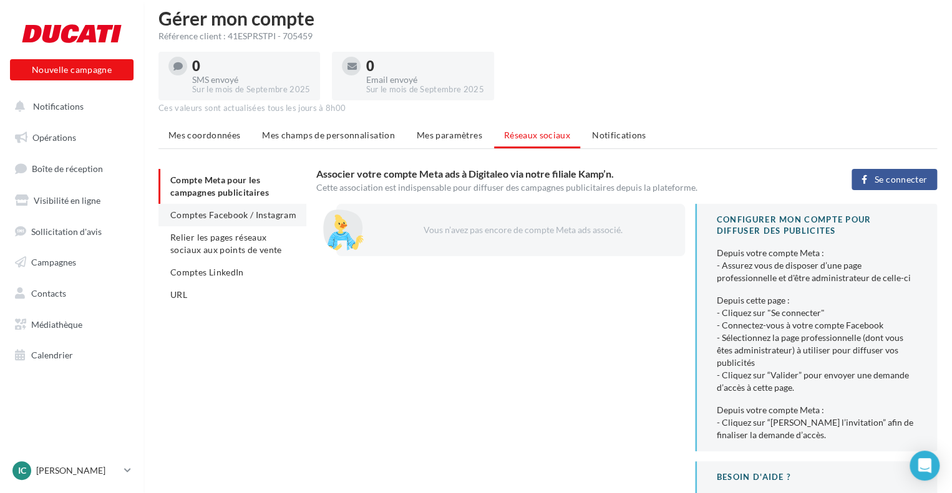
click at [256, 207] on li "Comptes Facebook / Instagram" at bounding box center [232, 215] width 148 height 22
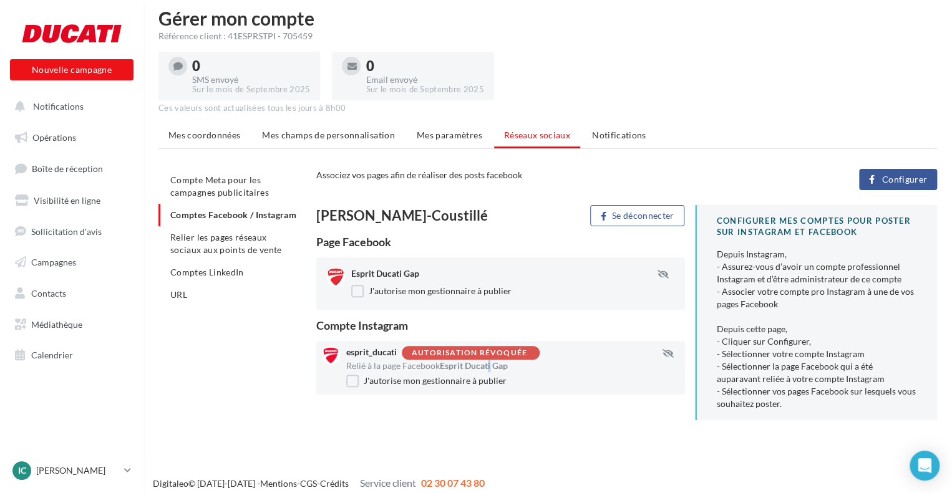
click at [494, 365] on span "Esprit Ducati Gap" at bounding box center [474, 365] width 68 height 11
click at [470, 384] on label "J'autorise mon gestionnaire à publier" at bounding box center [426, 381] width 160 height 12
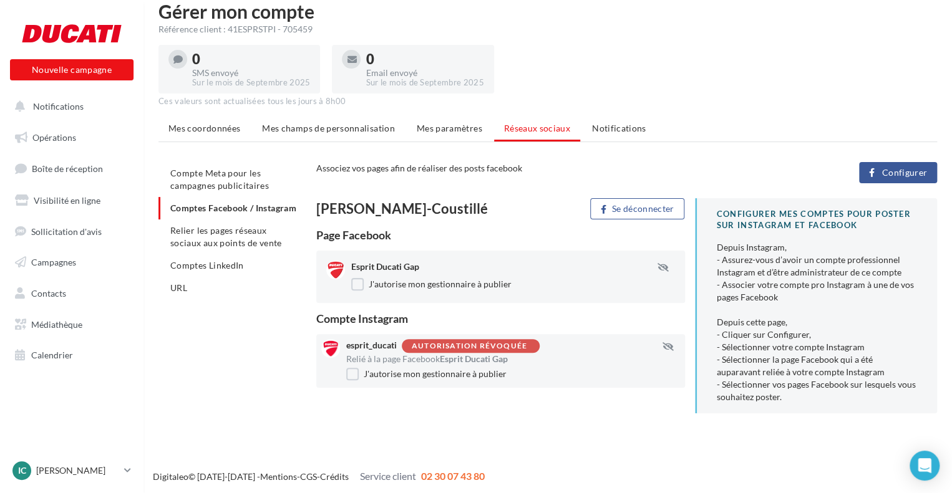
scroll to position [20, 0]
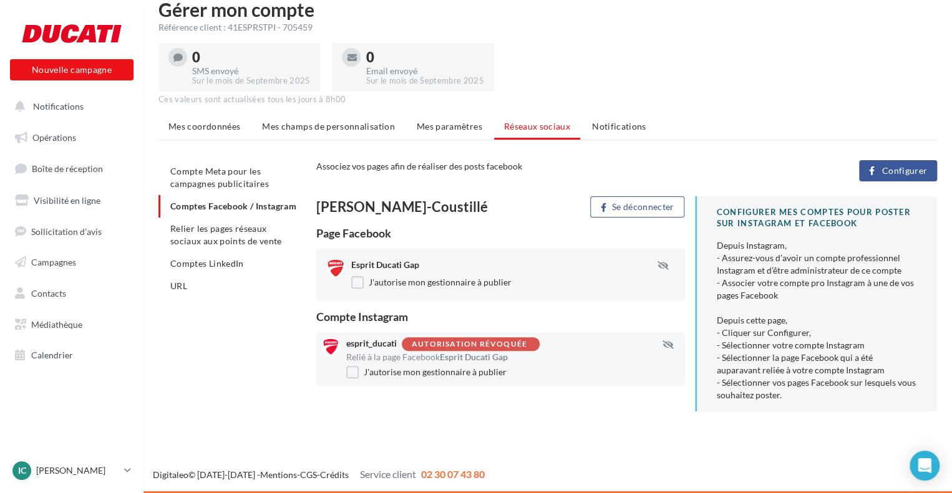
click at [522, 190] on div "Associez vos pages afin de réaliser des posts facebook Configurer Loïc Brunet-C…" at bounding box center [626, 290] width 621 height 261
